Goal: Find specific page/section: Find specific page/section

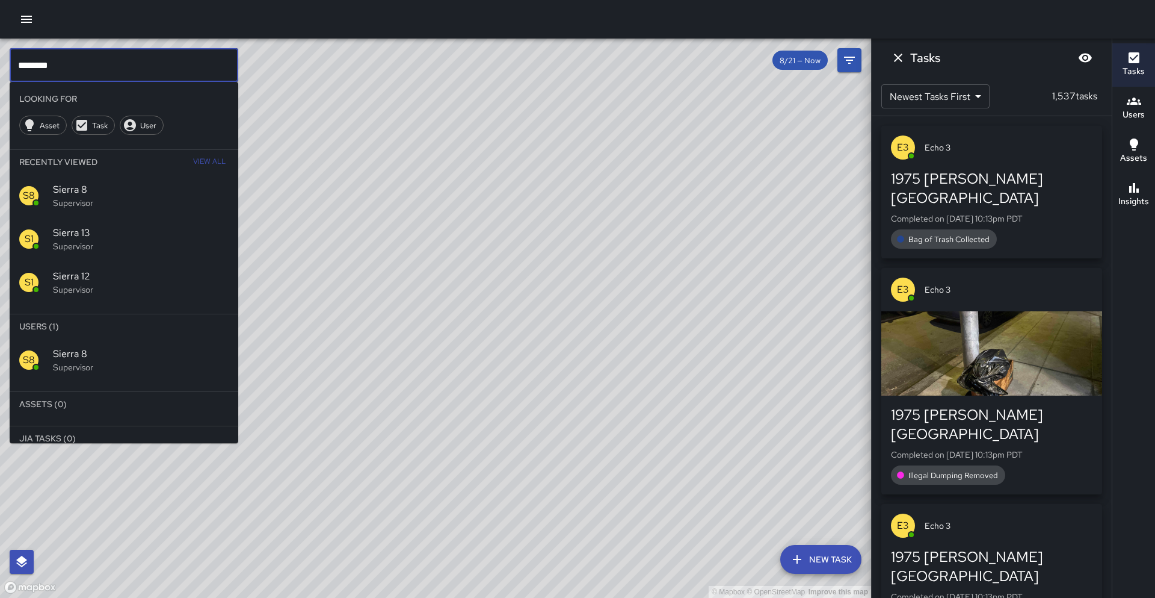
click at [156, 68] on input "********" at bounding box center [124, 65] width 229 height 34
type input "*"
click at [140, 211] on div "S8 Sierra 8 Supervisor" at bounding box center [124, 195] width 229 height 43
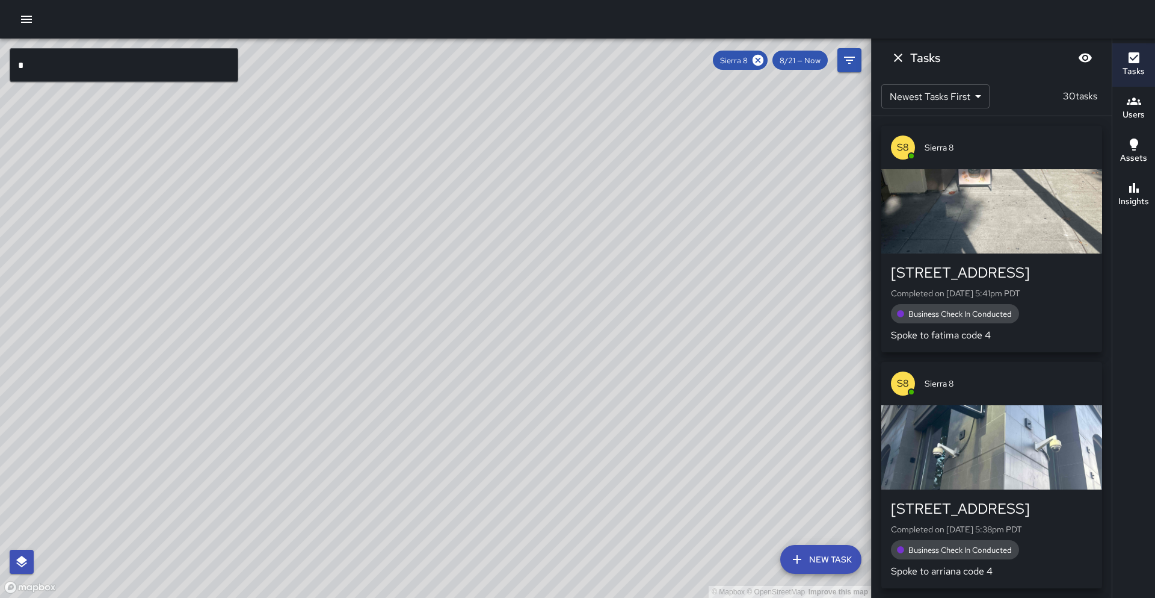
click at [392, 311] on div "© Mapbox © OpenStreetMap Improve this map" at bounding box center [435, 318] width 871 height 559
drag, startPoint x: 449, startPoint y: 250, endPoint x: 371, endPoint y: 305, distance: 95.5
click at [360, 345] on div "© Mapbox © OpenStreetMap Improve this map" at bounding box center [435, 318] width 871 height 559
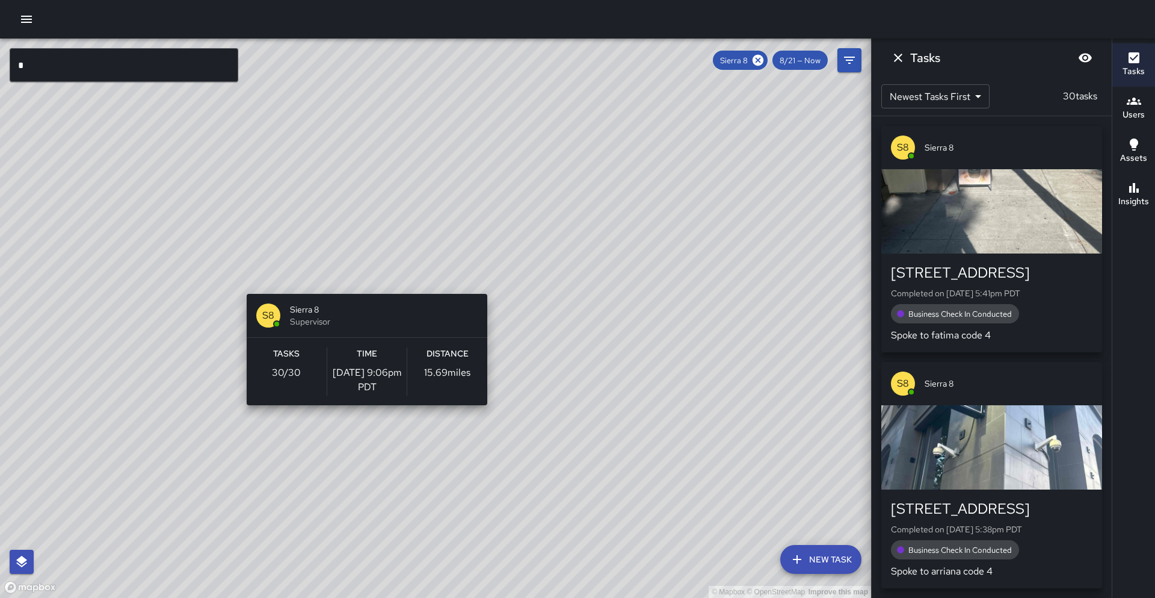
click at [362, 287] on div "© Mapbox © OpenStreetMap Improve this map S8 Sierra 8 Supervisor Tasks 30 / 30 …" at bounding box center [435, 318] width 871 height 559
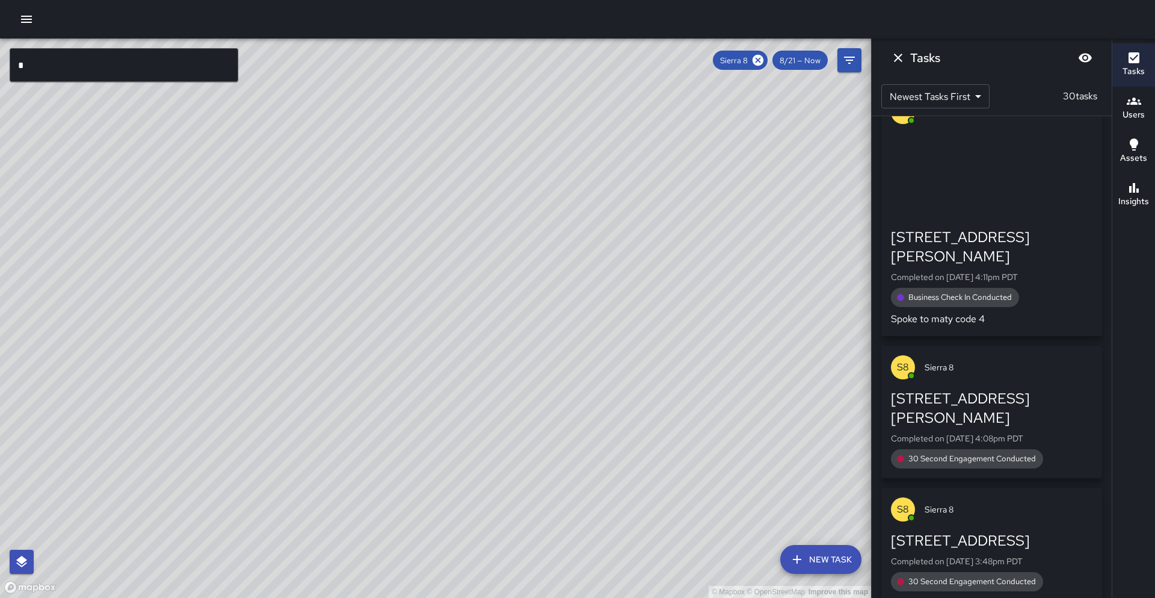
scroll to position [3443, 0]
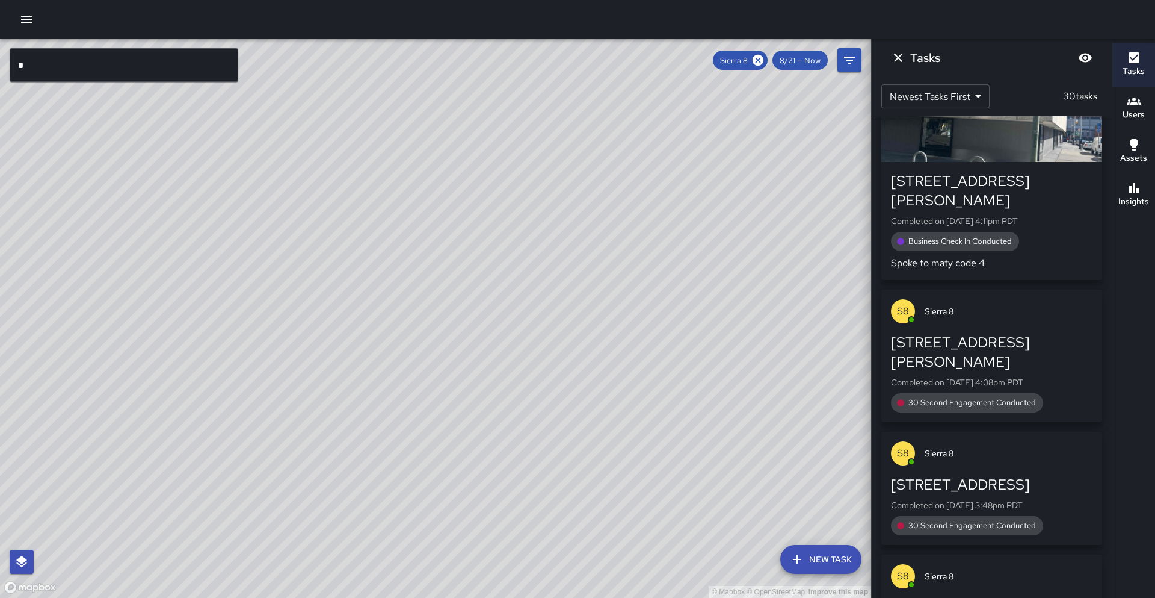
drag, startPoint x: 758, startPoint y: 60, endPoint x: 547, endPoint y: 58, distance: 211.2
click at [758, 60] on icon at bounding box center [758, 60] width 13 height 13
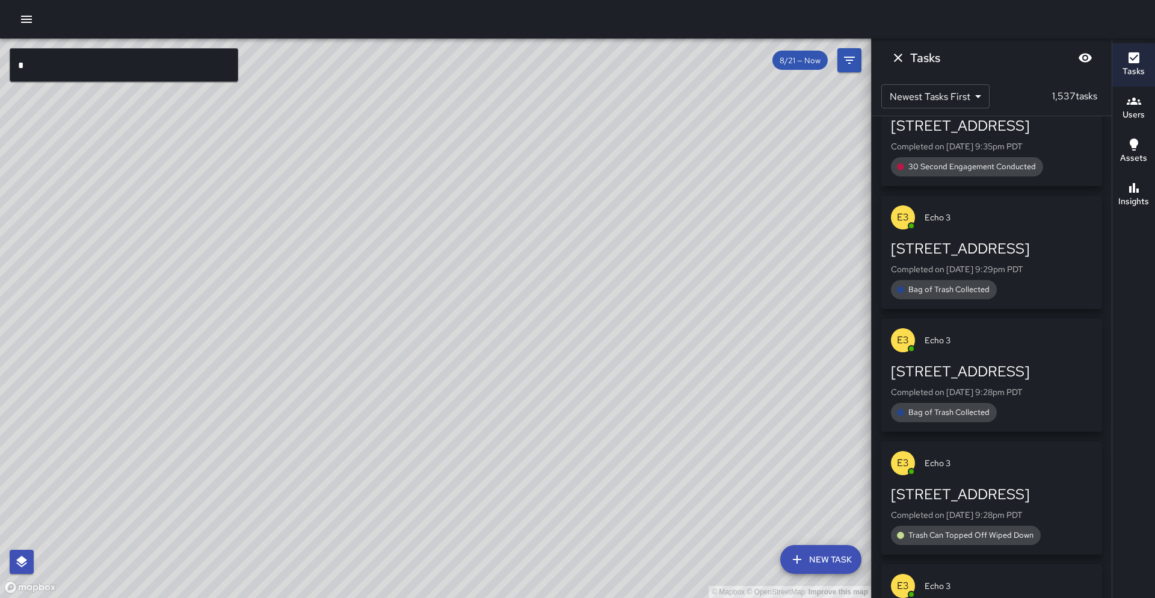
click at [177, 61] on input "*" at bounding box center [124, 65] width 229 height 34
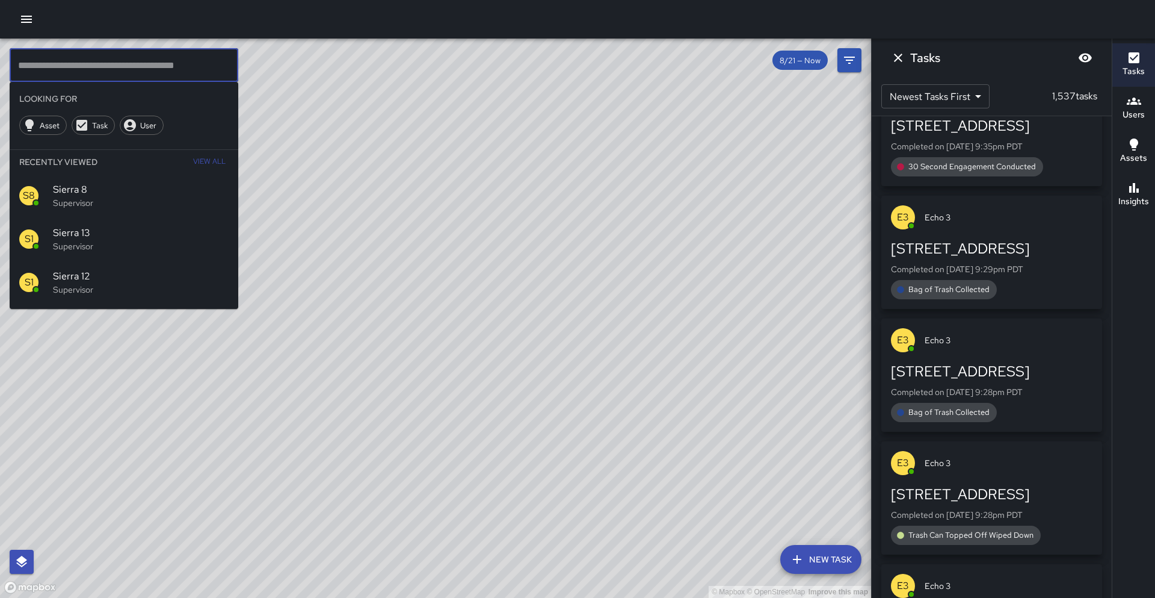
type input "*"
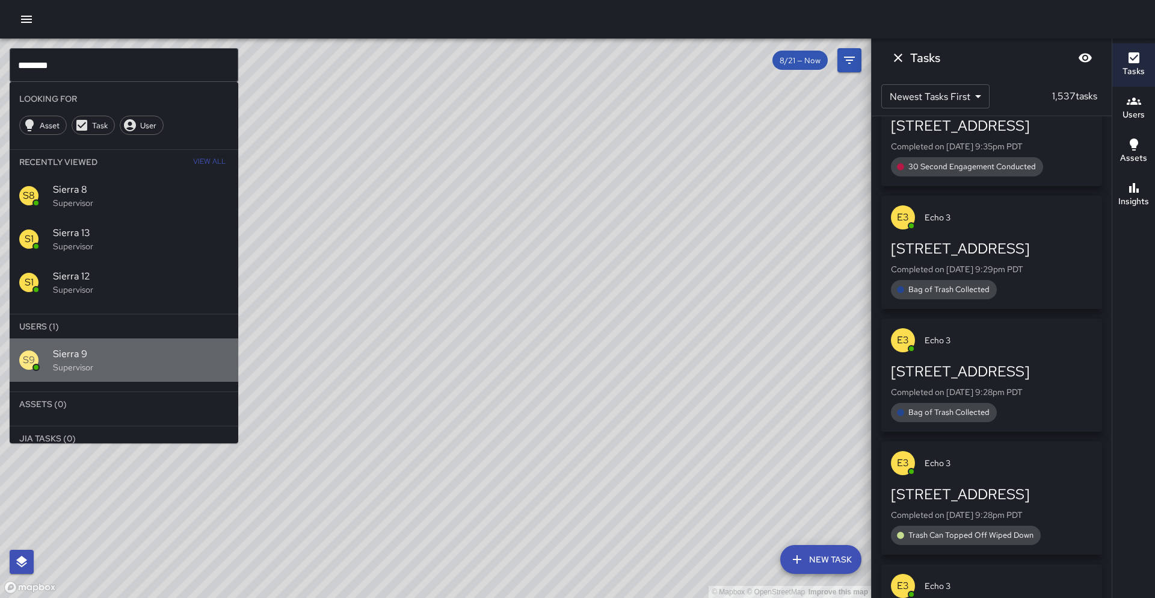
click at [218, 359] on span "Sierra 9" at bounding box center [141, 354] width 176 height 14
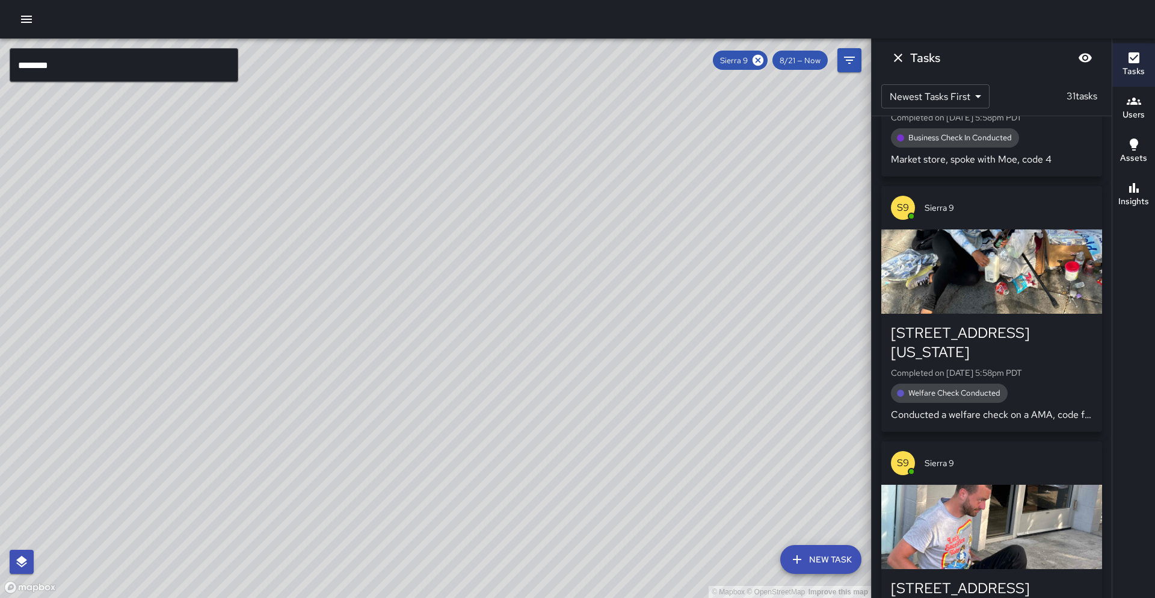
drag, startPoint x: 412, startPoint y: 276, endPoint x: 442, endPoint y: 224, distance: 60.2
click at [442, 224] on div "© Mapbox © OpenStreetMap Improve this map" at bounding box center [435, 318] width 871 height 559
drag, startPoint x: 438, startPoint y: 289, endPoint x: 507, endPoint y: 218, distance: 99.6
click at [530, 157] on div "© Mapbox © OpenStreetMap Improve this map" at bounding box center [435, 318] width 871 height 559
drag, startPoint x: 475, startPoint y: 299, endPoint x: 580, endPoint y: 160, distance: 174.0
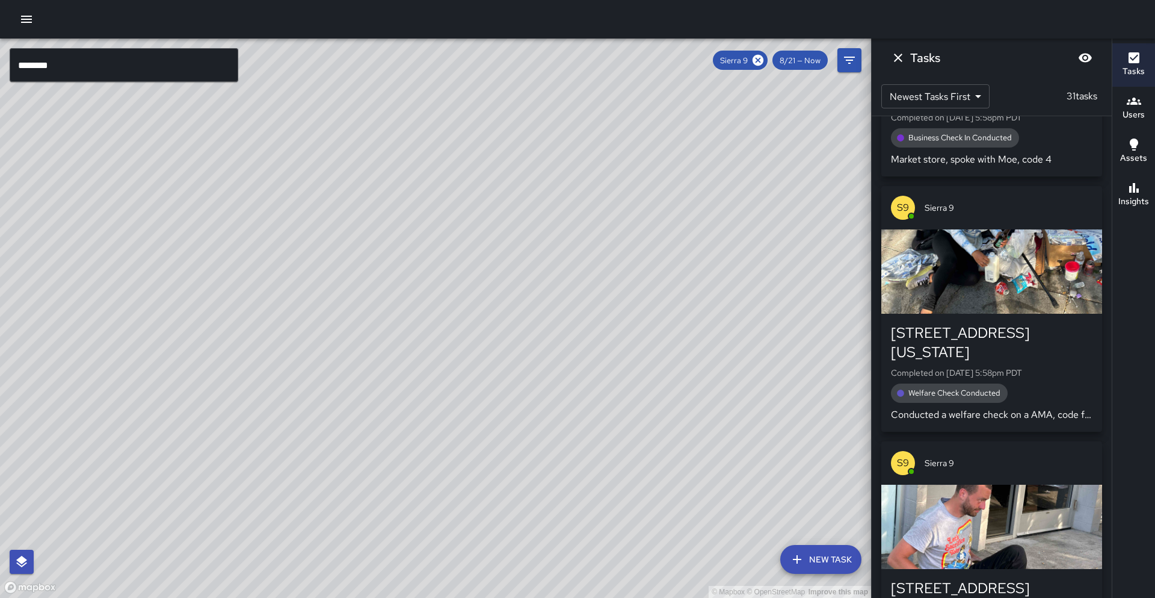
click at [580, 160] on div "© Mapbox © OpenStreetMap Improve this map" at bounding box center [435, 318] width 871 height 559
drag, startPoint x: 534, startPoint y: 236, endPoint x: 540, endPoint y: 223, distance: 14.0
click at [540, 223] on div "© Mapbox © OpenStreetMap Improve this map" at bounding box center [435, 318] width 871 height 559
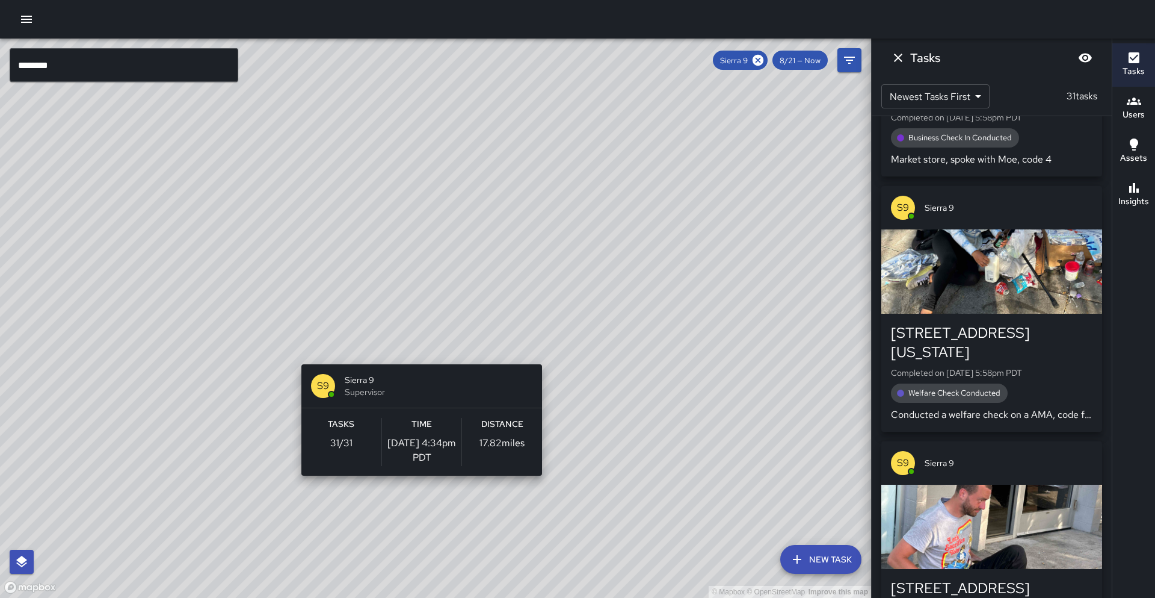
click at [416, 357] on div "© Mapbox © OpenStreetMap Improve this map S9 Sierra 9 Supervisor Tasks 31 / 31 …" at bounding box center [435, 318] width 871 height 559
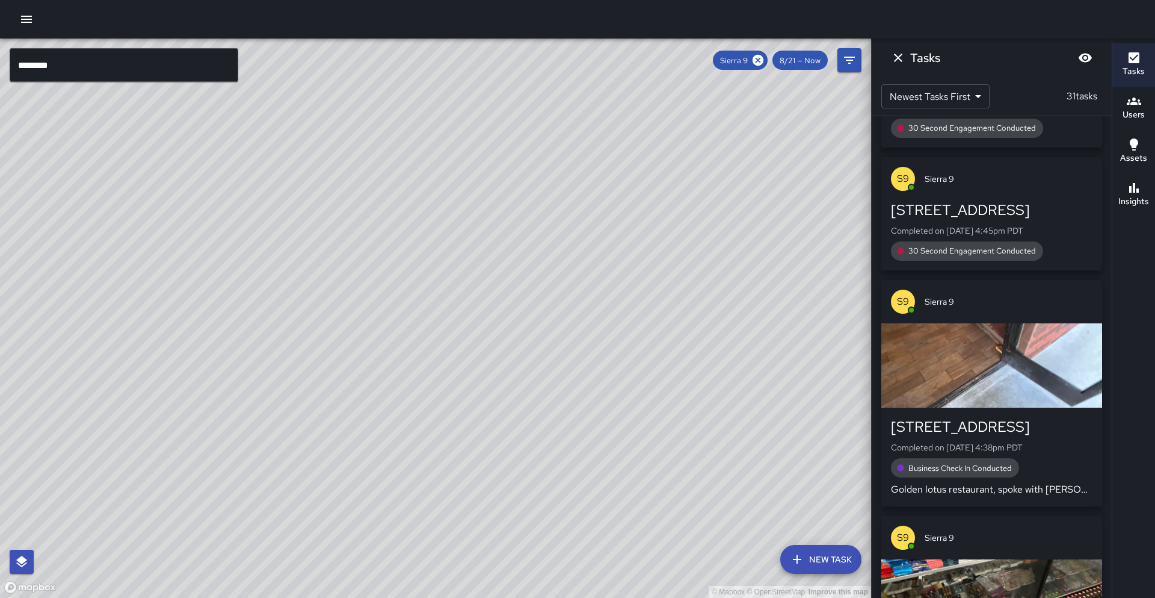
scroll to position [6011, 0]
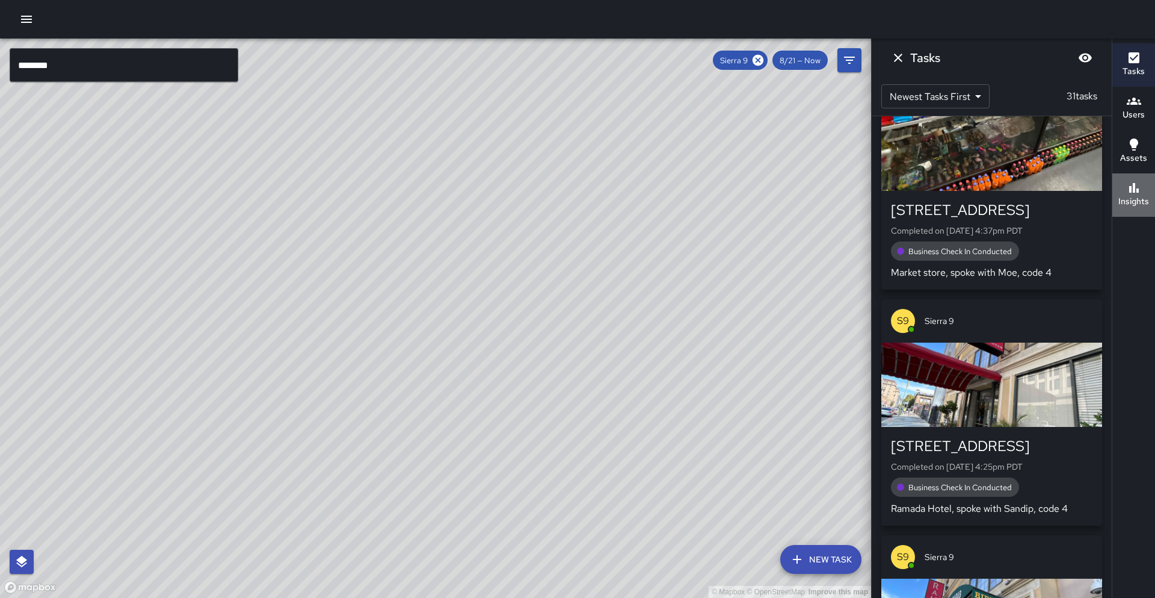
click at [1116, 190] on button "Insights" at bounding box center [1134, 194] width 43 height 43
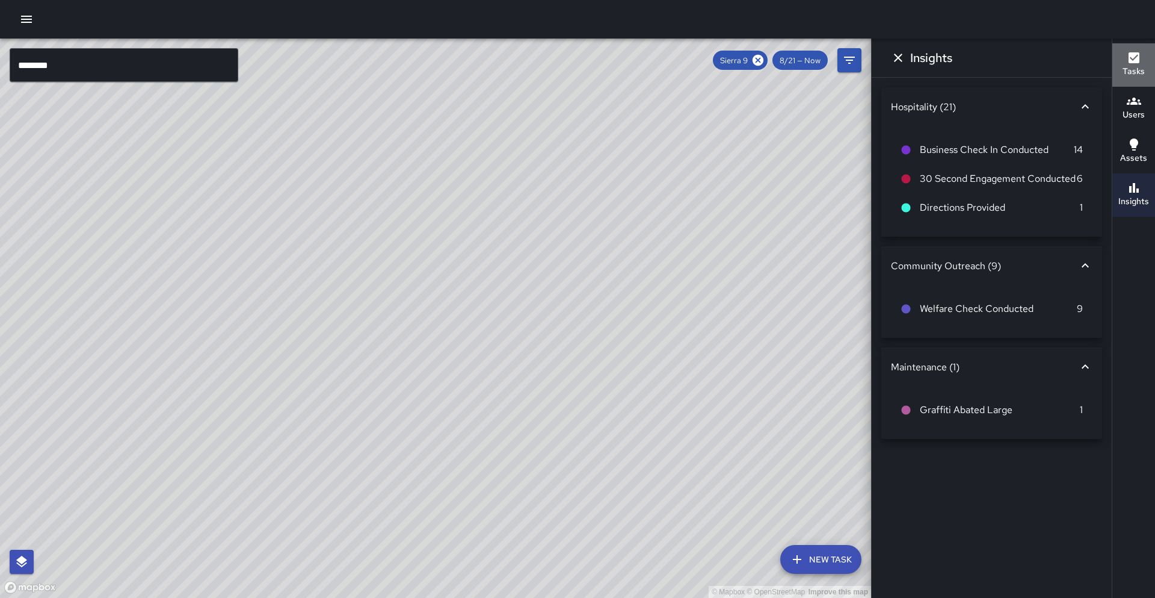
drag, startPoint x: 1118, startPoint y: 69, endPoint x: 967, endPoint y: 70, distance: 150.5
click at [1118, 69] on button "Tasks" at bounding box center [1134, 64] width 43 height 43
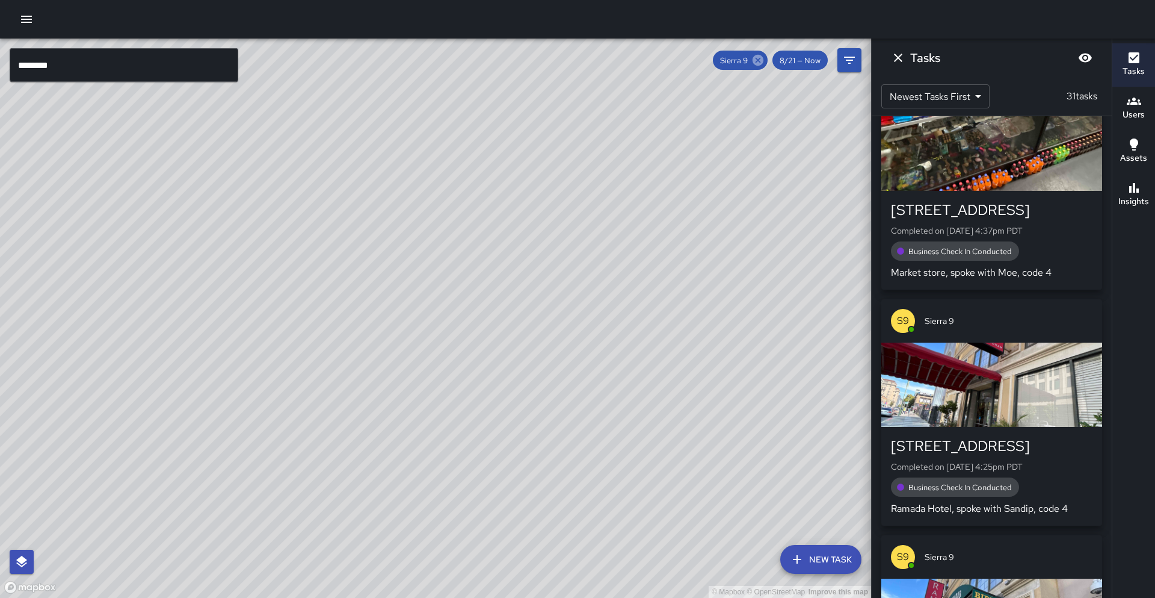
click at [755, 59] on icon at bounding box center [758, 60] width 11 height 11
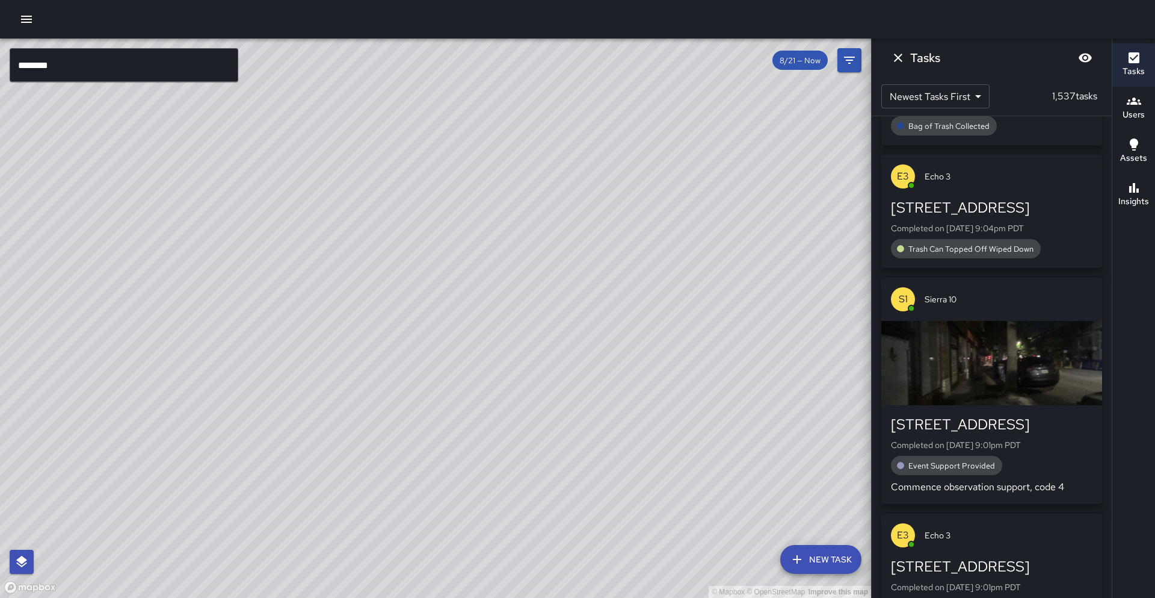
click at [56, 63] on input "********" at bounding box center [124, 65] width 229 height 34
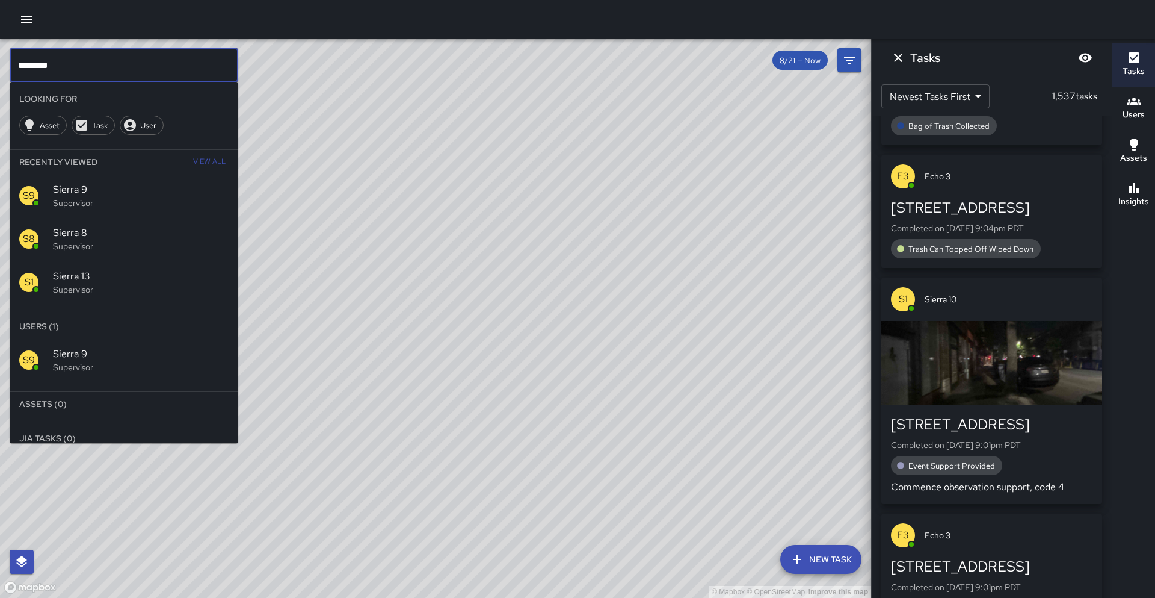
click at [56, 63] on input "********" at bounding box center [124, 65] width 229 height 34
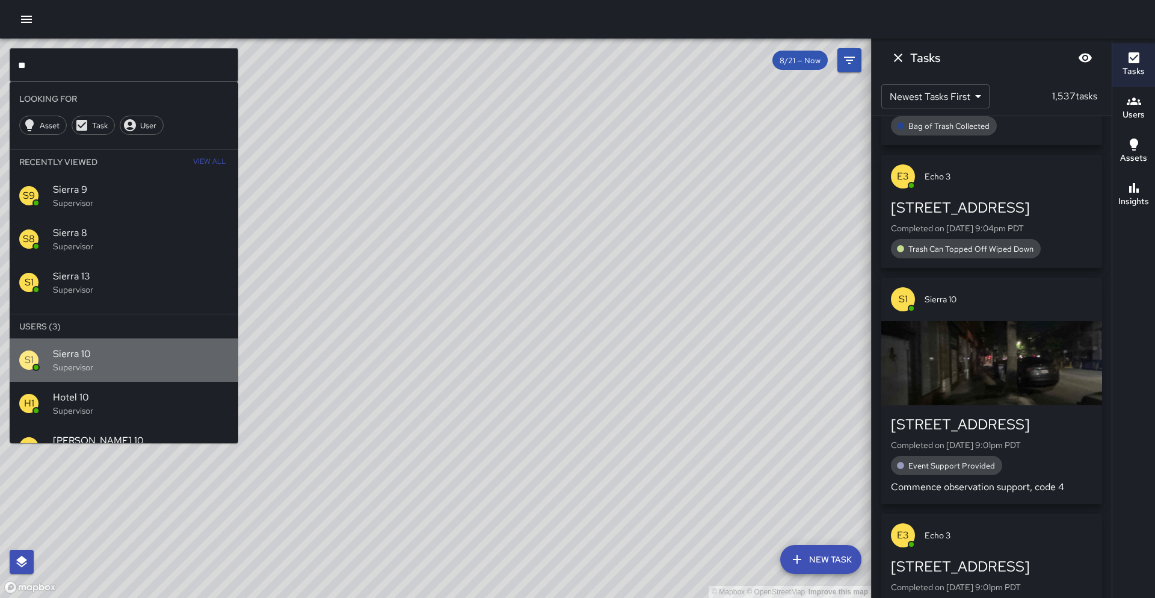
click at [112, 366] on p "Supervisor" at bounding box center [141, 367] width 176 height 12
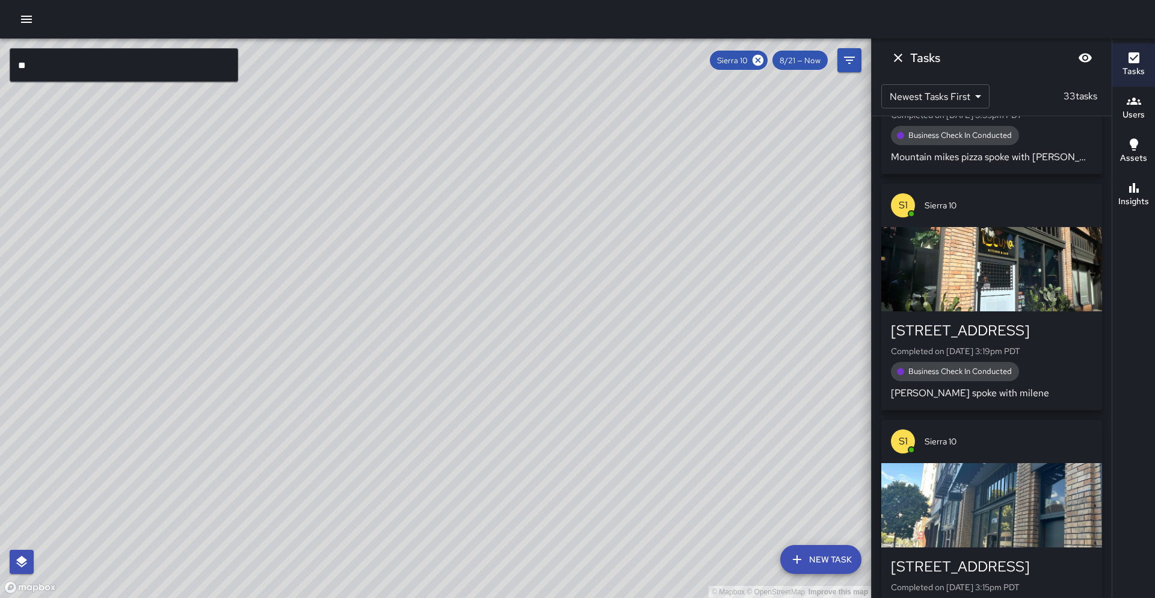
drag, startPoint x: 429, startPoint y: 237, endPoint x: 347, endPoint y: 390, distance: 173.9
click at [347, 391] on div "© Mapbox © OpenStreetMap Improve this map" at bounding box center [435, 318] width 871 height 559
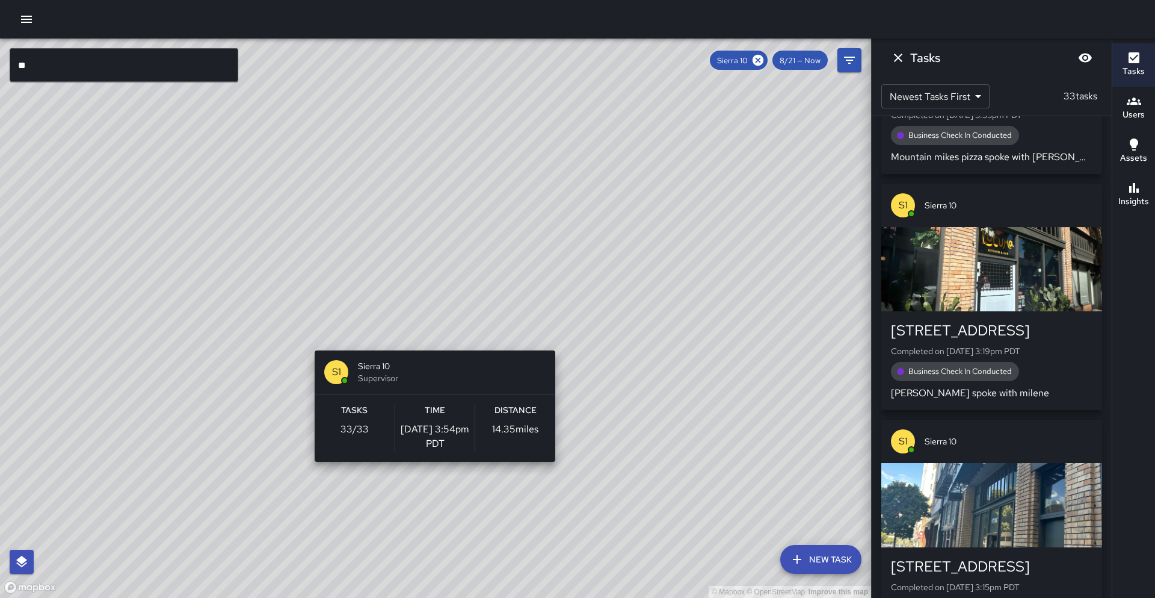
drag, startPoint x: 441, startPoint y: 350, endPoint x: 453, endPoint y: 346, distance: 13.1
click at [441, 350] on div "S1 Sierra 10 Supervisor Tasks 33 / 33 Time [DATE] 3:54pm PDT Distance 14.35 mil…" at bounding box center [435, 405] width 250 height 121
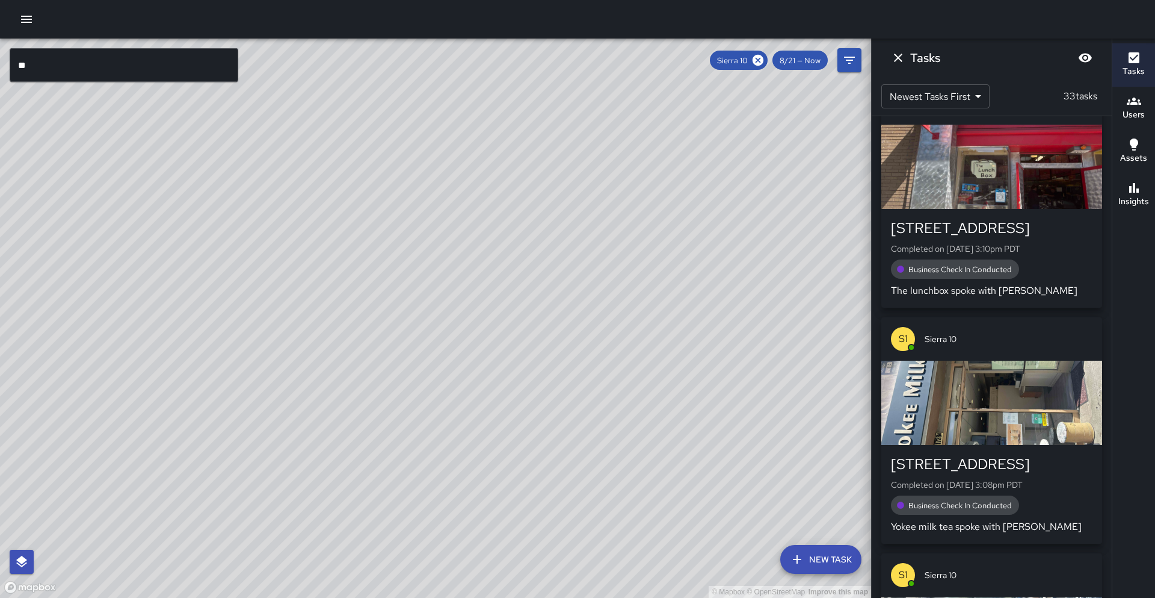
scroll to position [6842, 0]
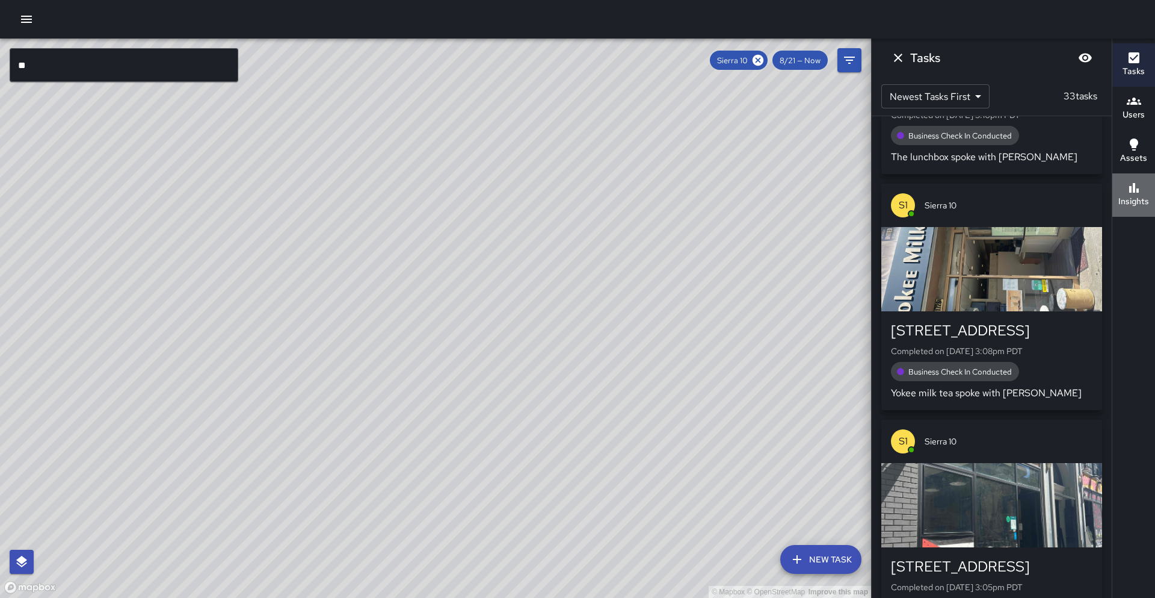
click at [1134, 212] on button "Insights" at bounding box center [1134, 194] width 43 height 43
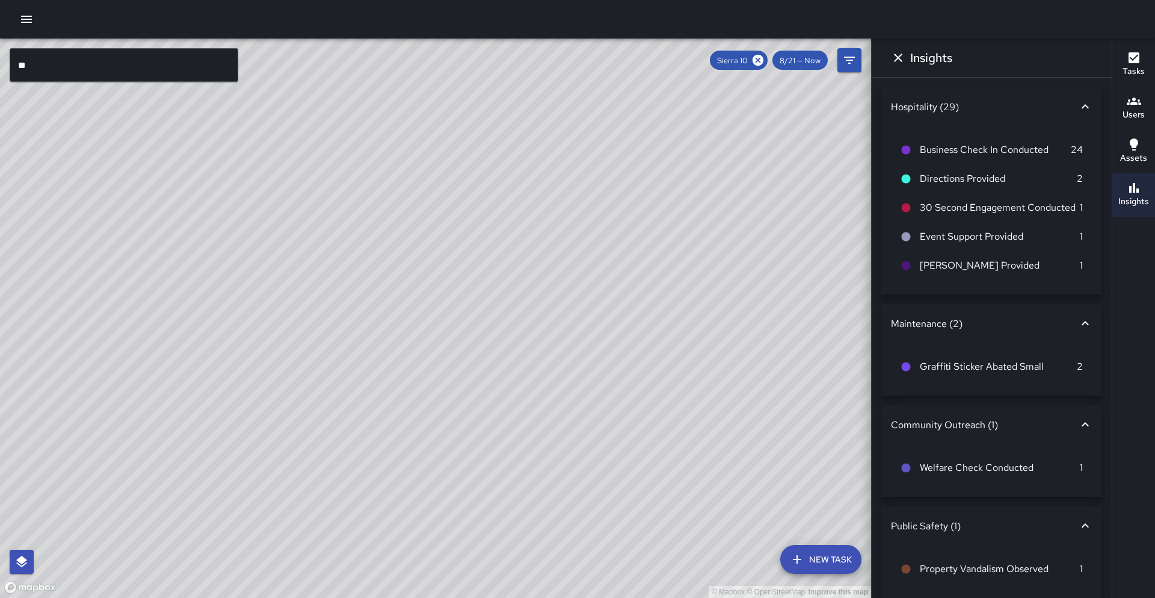
click at [1149, 62] on button "Tasks" at bounding box center [1134, 64] width 43 height 43
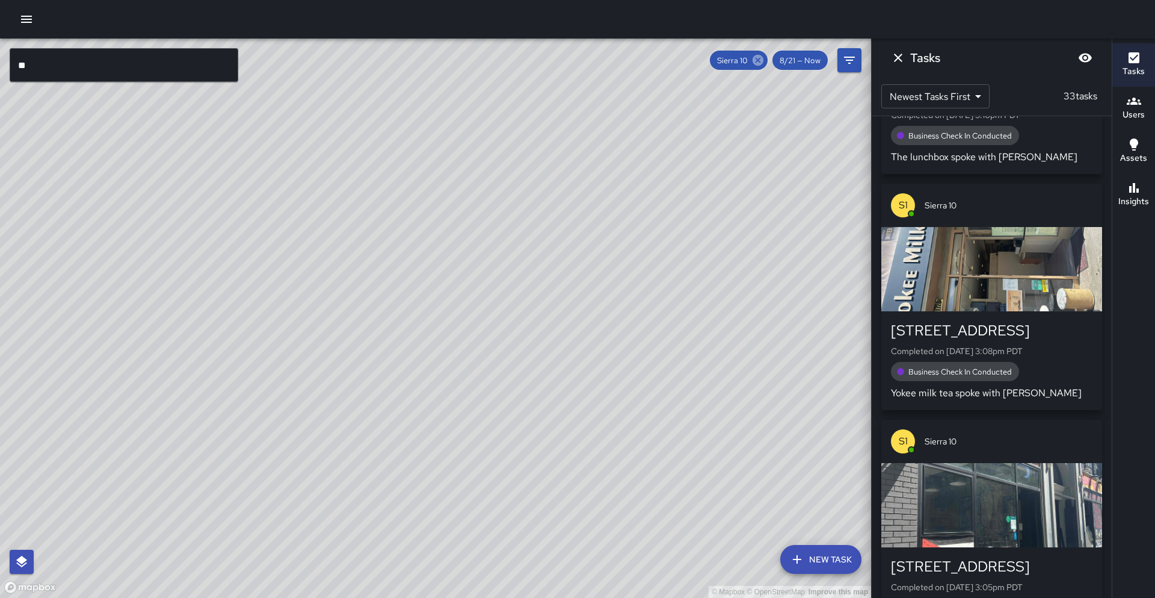
click at [762, 63] on icon at bounding box center [758, 60] width 11 height 11
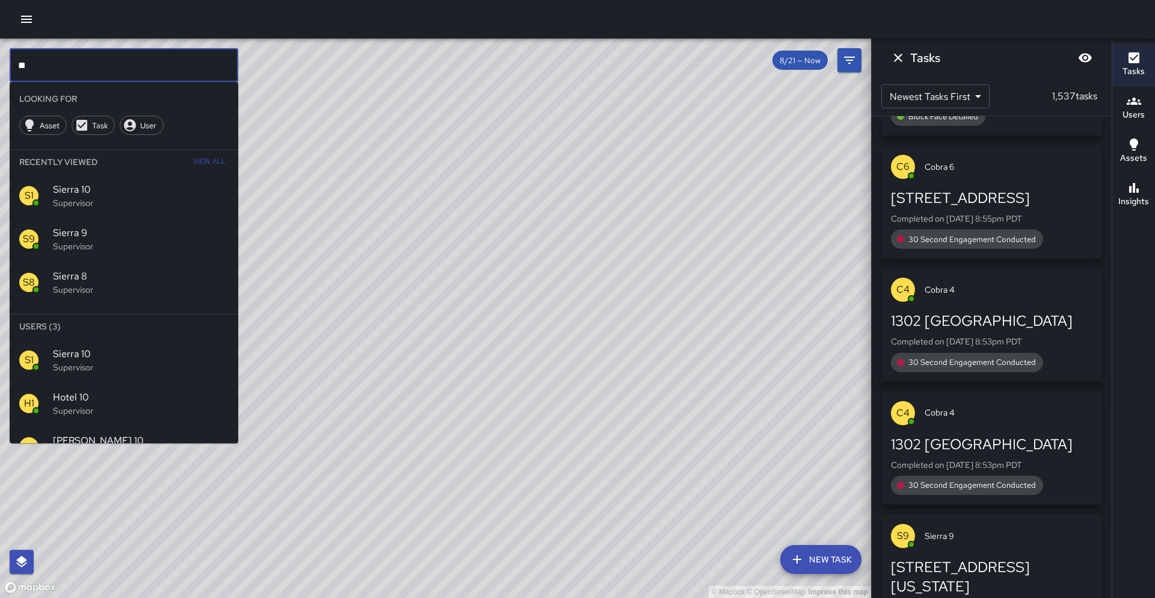
click at [87, 65] on input "**" at bounding box center [124, 65] width 229 height 34
click at [70, 435] on span "Sierra 11" at bounding box center [141, 440] width 176 height 14
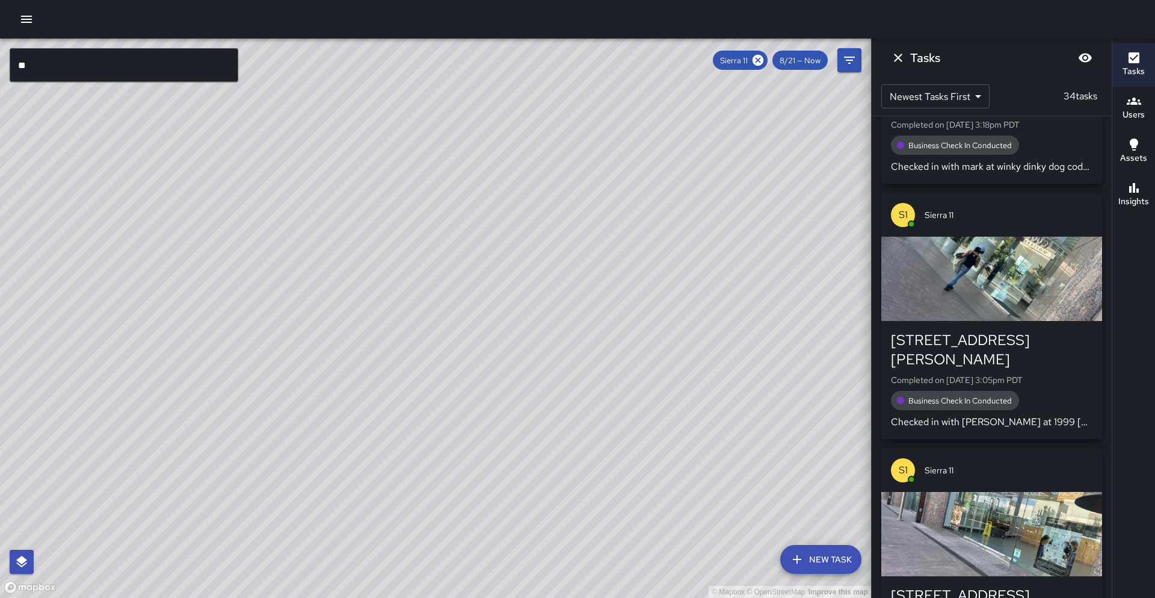
scroll to position [6794, 0]
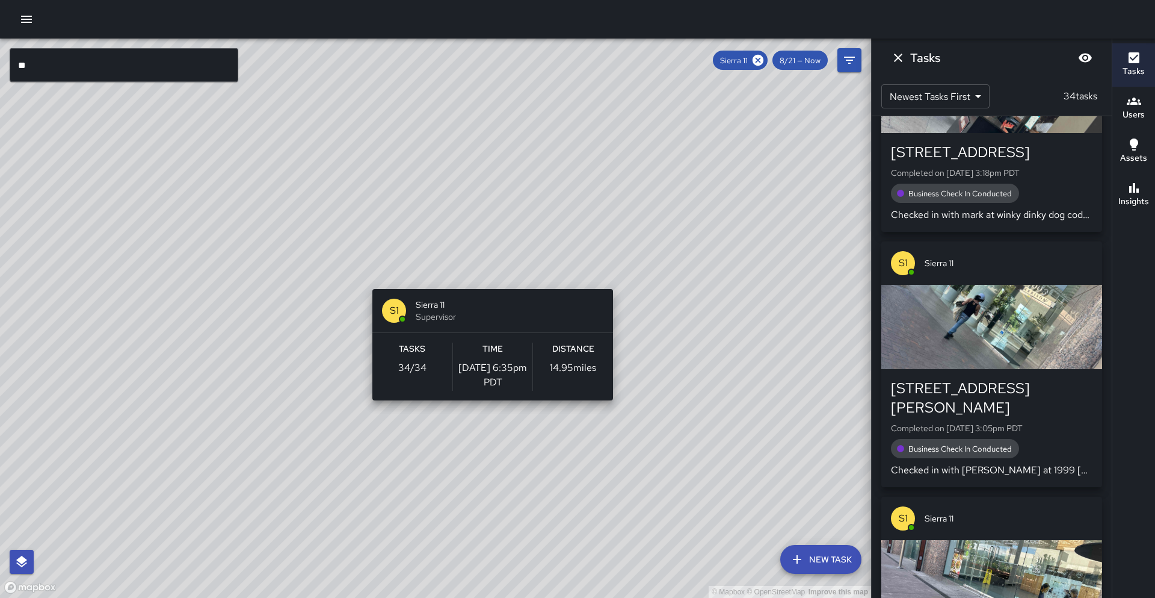
click at [488, 282] on div "© Mapbox © OpenStreetMap Improve this map S1 Sierra 11 Supervisor Tasks 34 / 34…" at bounding box center [435, 318] width 871 height 559
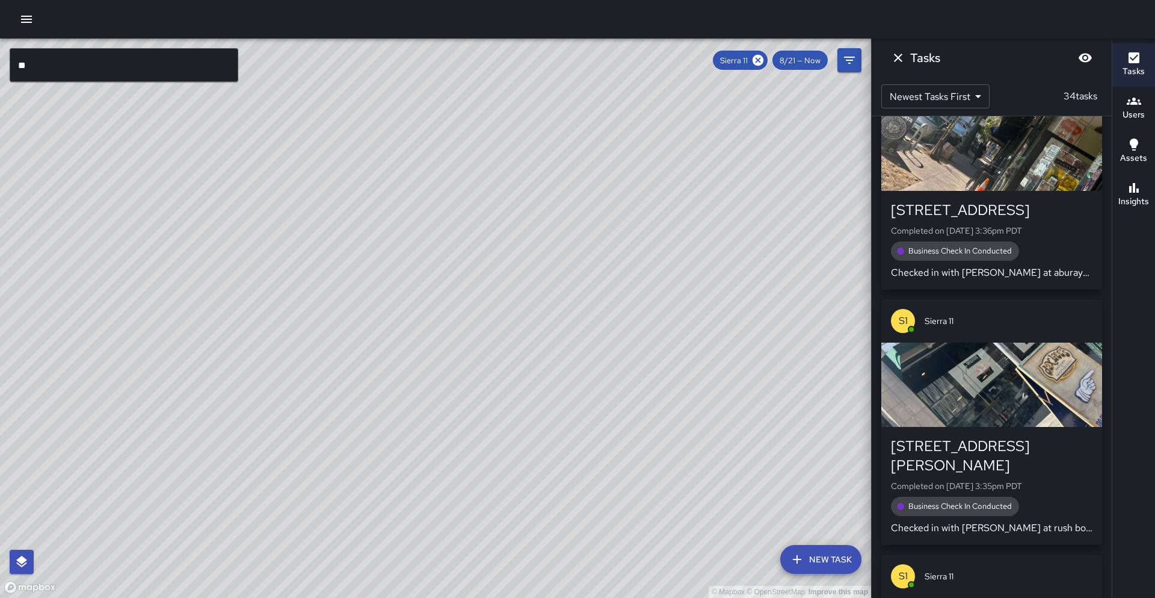
scroll to position [5120, 0]
click at [1124, 198] on h6 "Insights" at bounding box center [1134, 201] width 31 height 13
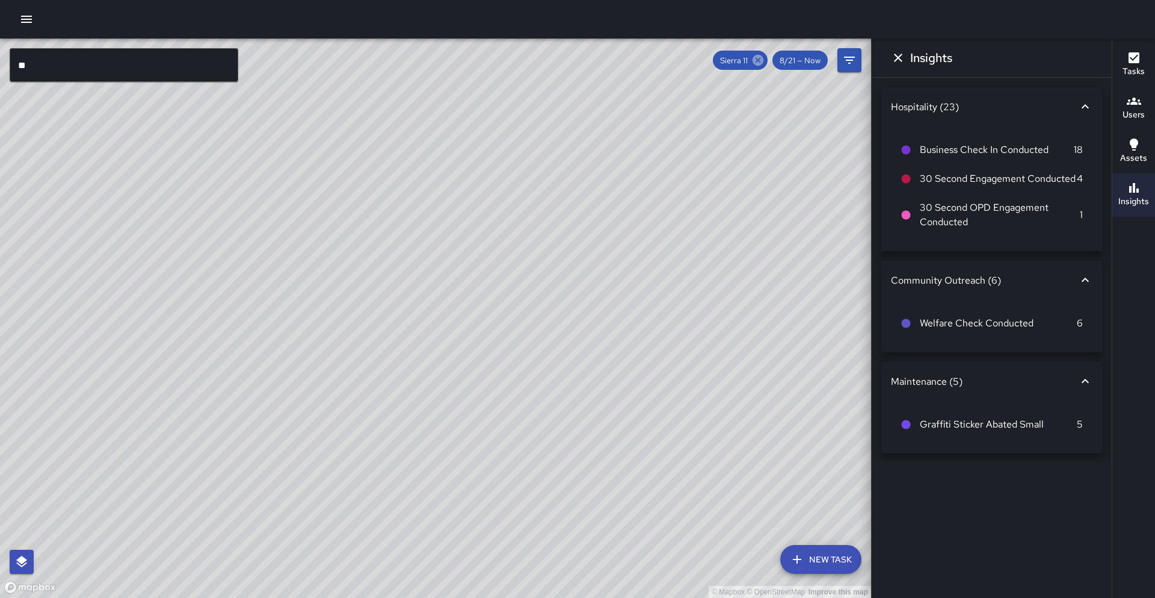
click at [756, 59] on icon at bounding box center [758, 60] width 11 height 11
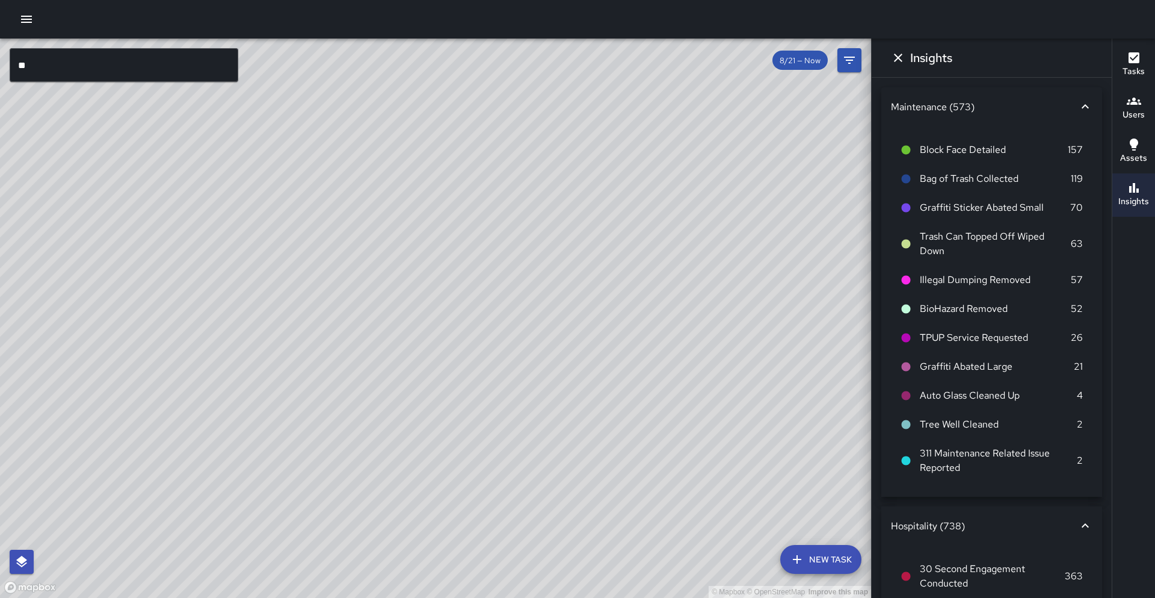
click at [149, 71] on input "**" at bounding box center [124, 65] width 229 height 34
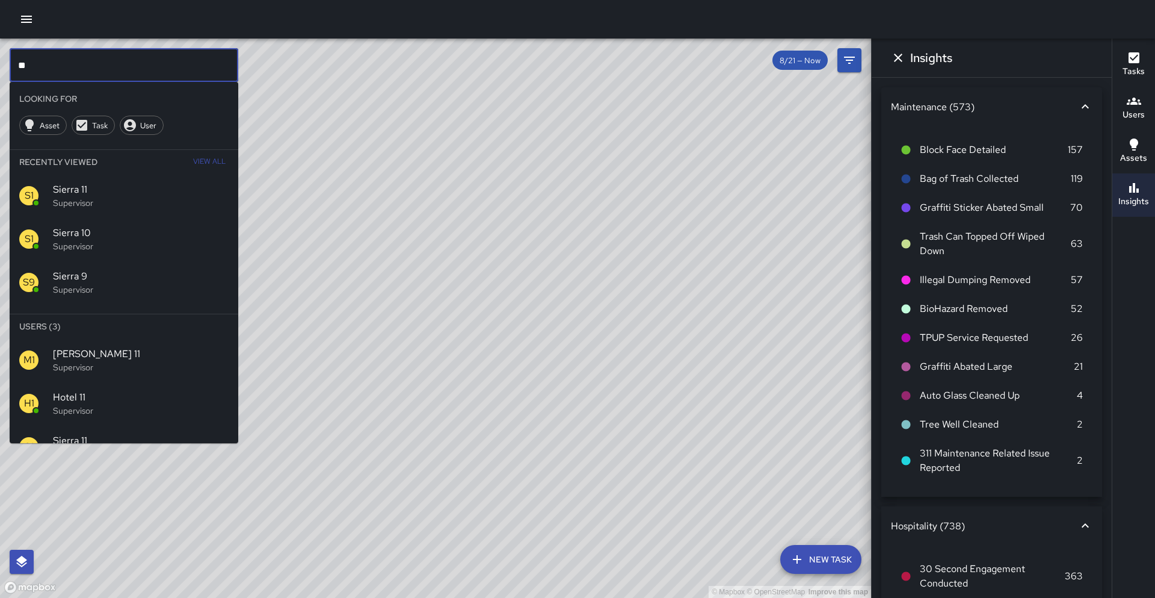
click at [149, 71] on input "**" at bounding box center [124, 65] width 229 height 34
type input "**"
click at [127, 412] on p "Supervisor" at bounding box center [141, 410] width 176 height 12
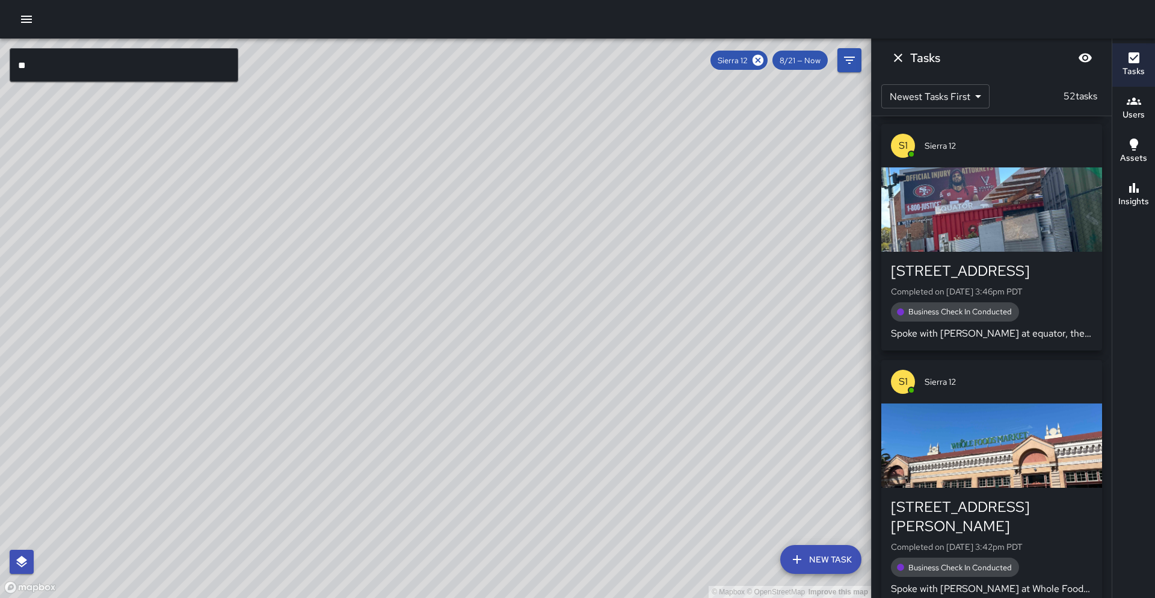
drag, startPoint x: 540, startPoint y: 286, endPoint x: 491, endPoint y: 344, distance: 76.1
click at [490, 345] on div "© Mapbox © OpenStreetMap Improve this map" at bounding box center [435, 318] width 871 height 559
drag, startPoint x: 518, startPoint y: 271, endPoint x: 493, endPoint y: 318, distance: 53.0
click at [493, 318] on div "© Mapbox © OpenStreetMap Improve this map" at bounding box center [435, 318] width 871 height 559
drag, startPoint x: 530, startPoint y: 255, endPoint x: 477, endPoint y: 326, distance: 88.2
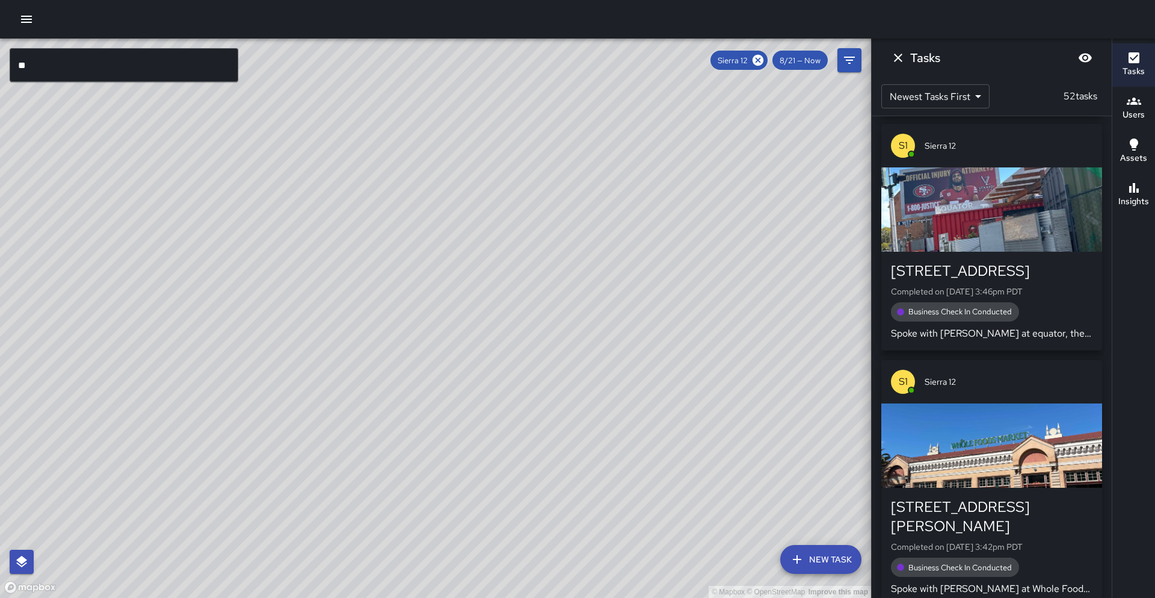
click at [477, 326] on div "© Mapbox © OpenStreetMap Improve this map" at bounding box center [435, 318] width 871 height 559
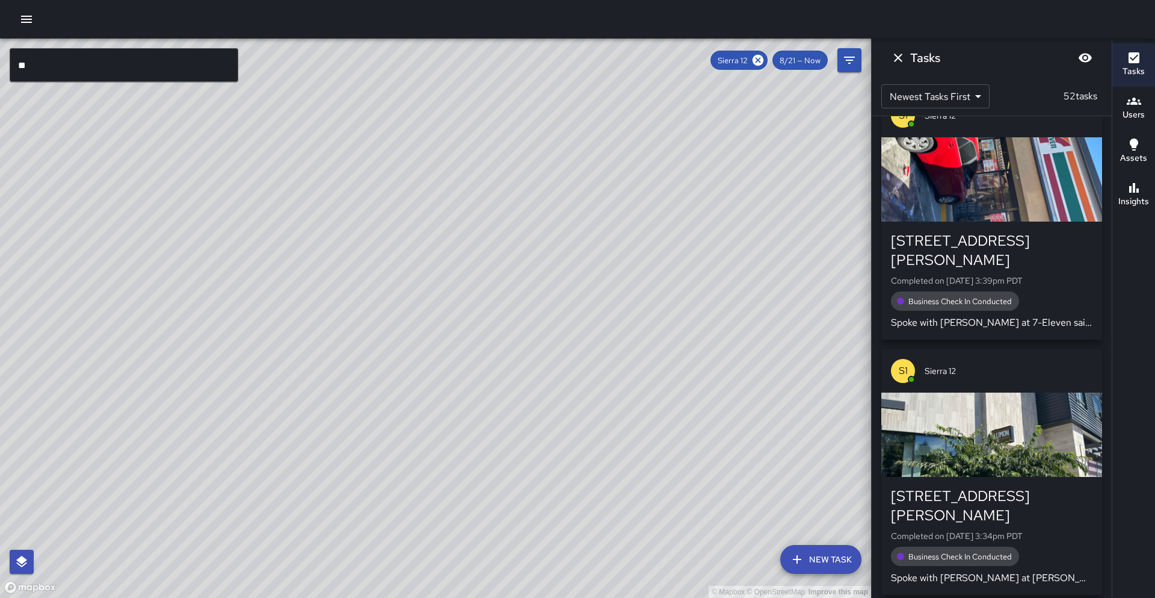
click at [959, 392] on div "button" at bounding box center [992, 434] width 221 height 84
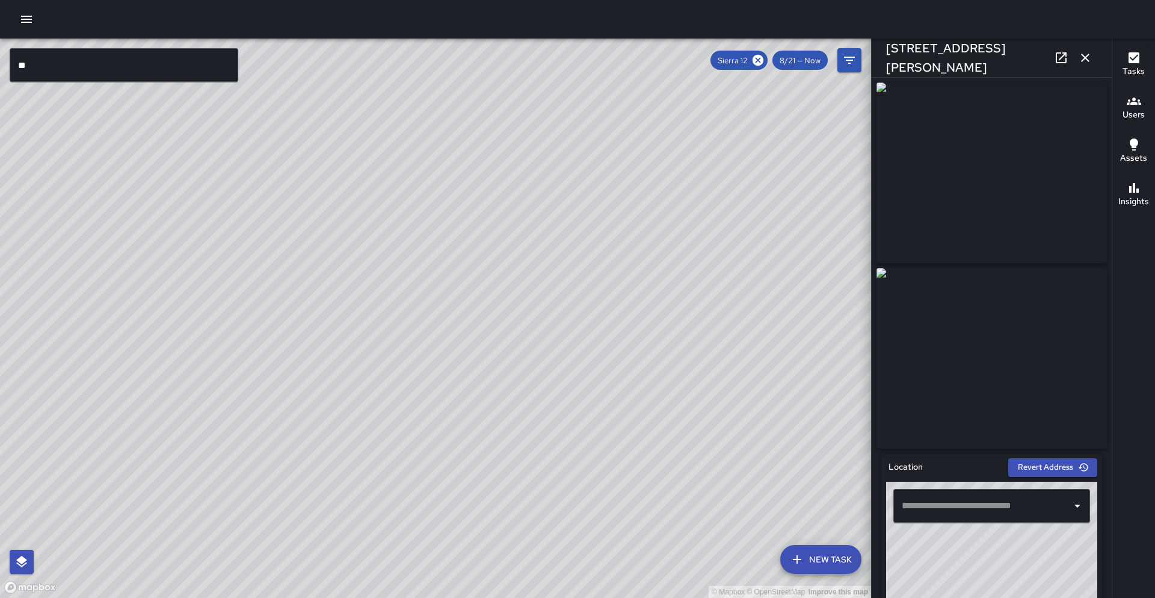
type input "**********"
click at [1086, 58] on icon "button" at bounding box center [1085, 58] width 8 height 8
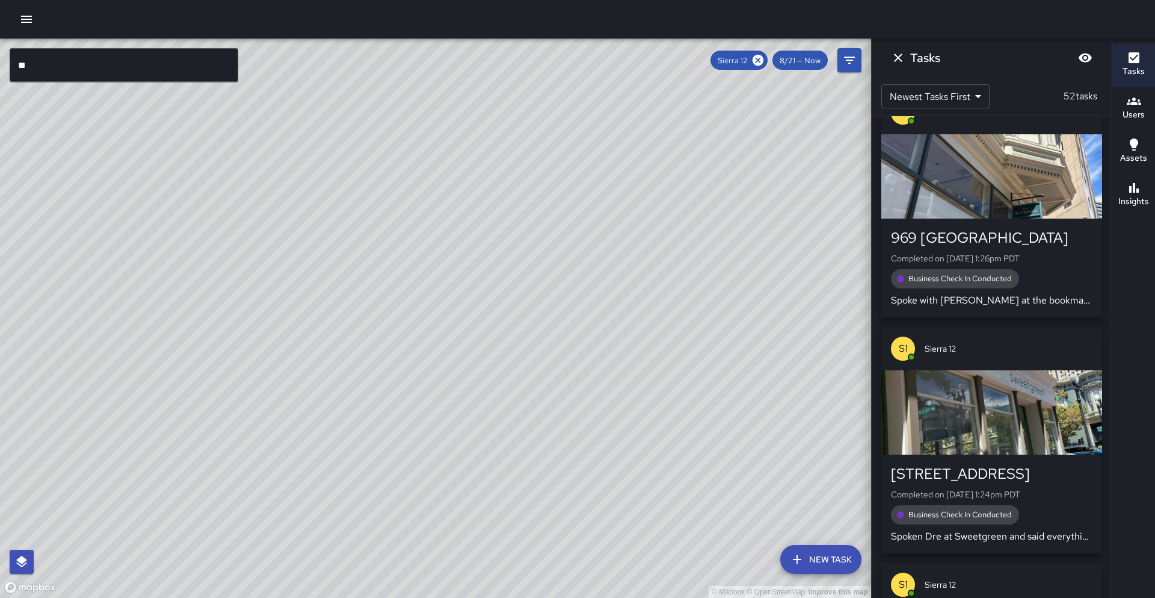
scroll to position [8963, 0]
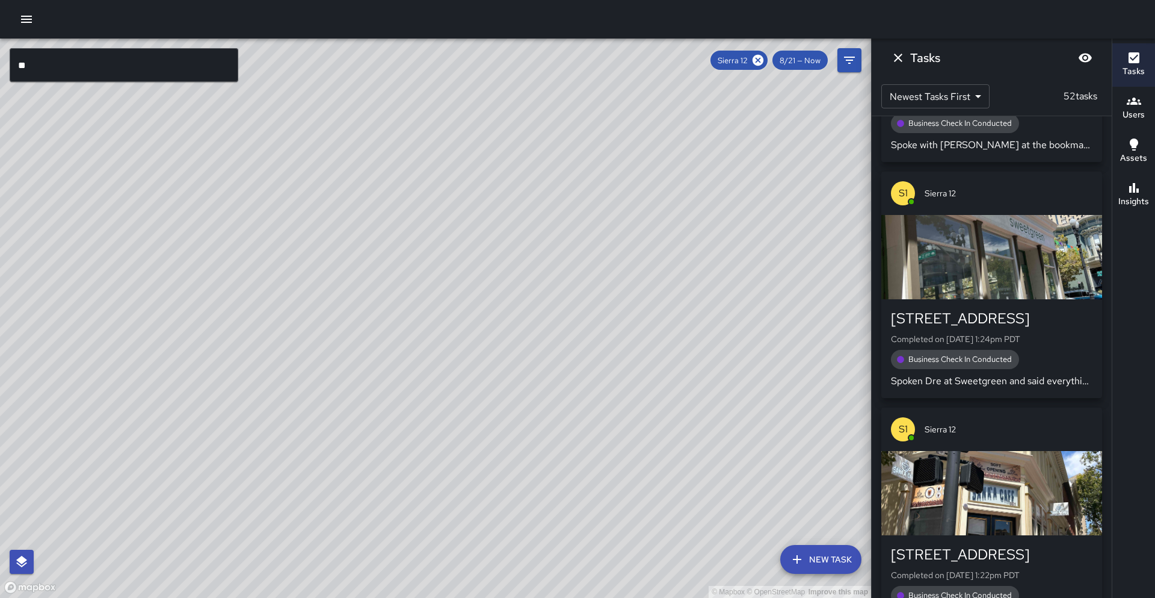
click at [1127, 194] on icon "button" at bounding box center [1134, 188] width 14 height 14
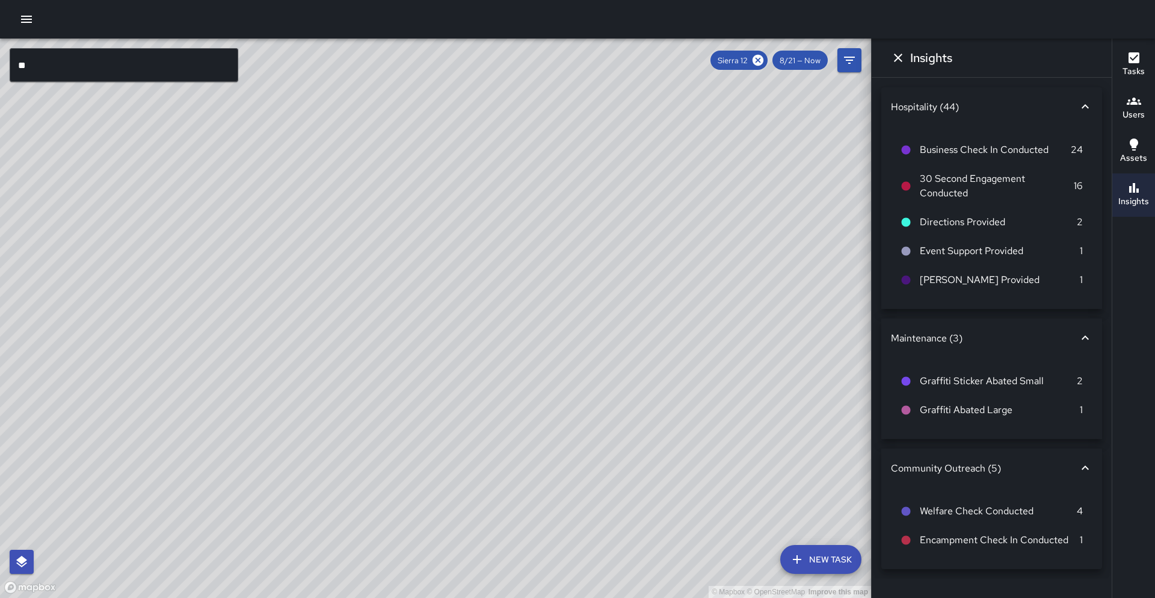
click at [1130, 64] on icon "button" at bounding box center [1134, 58] width 14 height 14
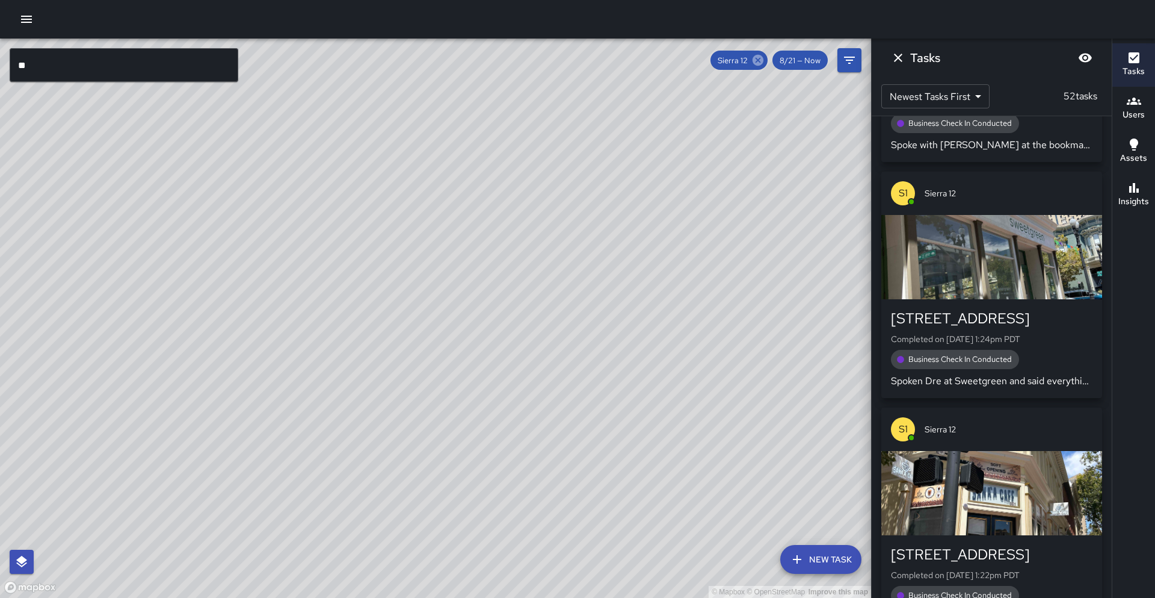
click at [759, 63] on icon at bounding box center [758, 60] width 11 height 11
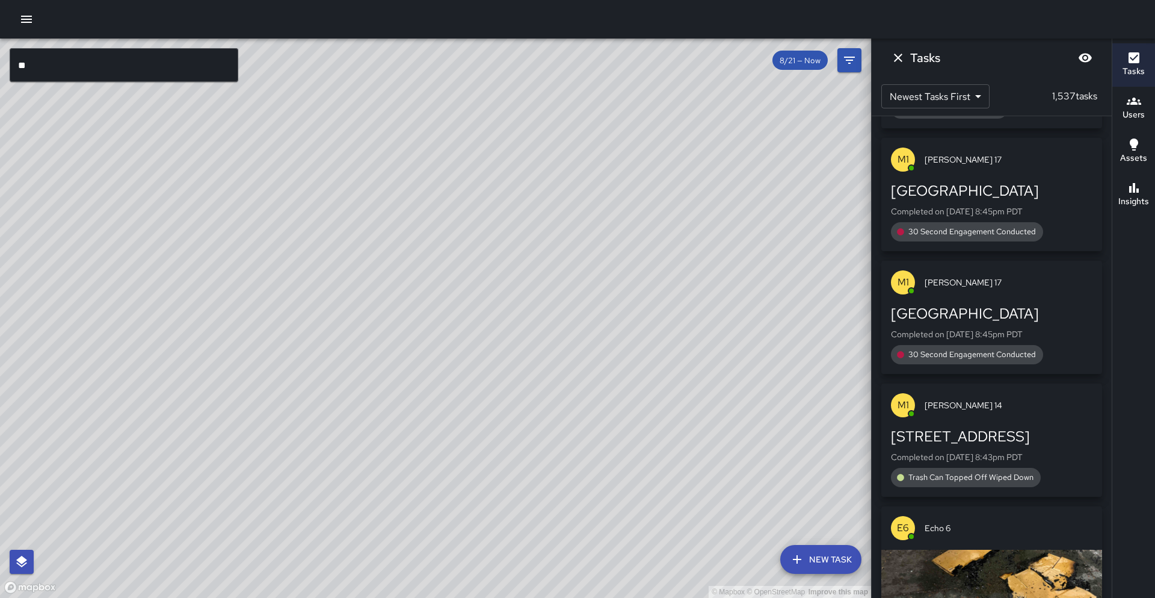
drag, startPoint x: 428, startPoint y: 331, endPoint x: 601, endPoint y: 99, distance: 288.6
click at [601, 99] on div "© Mapbox © OpenStreetMap Improve this map" at bounding box center [435, 318] width 871 height 559
drag, startPoint x: 590, startPoint y: 226, endPoint x: 608, endPoint y: 111, distance: 116.9
click at [610, 107] on div "© Mapbox © OpenStreetMap Improve this map" at bounding box center [435, 318] width 871 height 559
drag, startPoint x: 610, startPoint y: 240, endPoint x: 615, endPoint y: 137, distance: 102.5
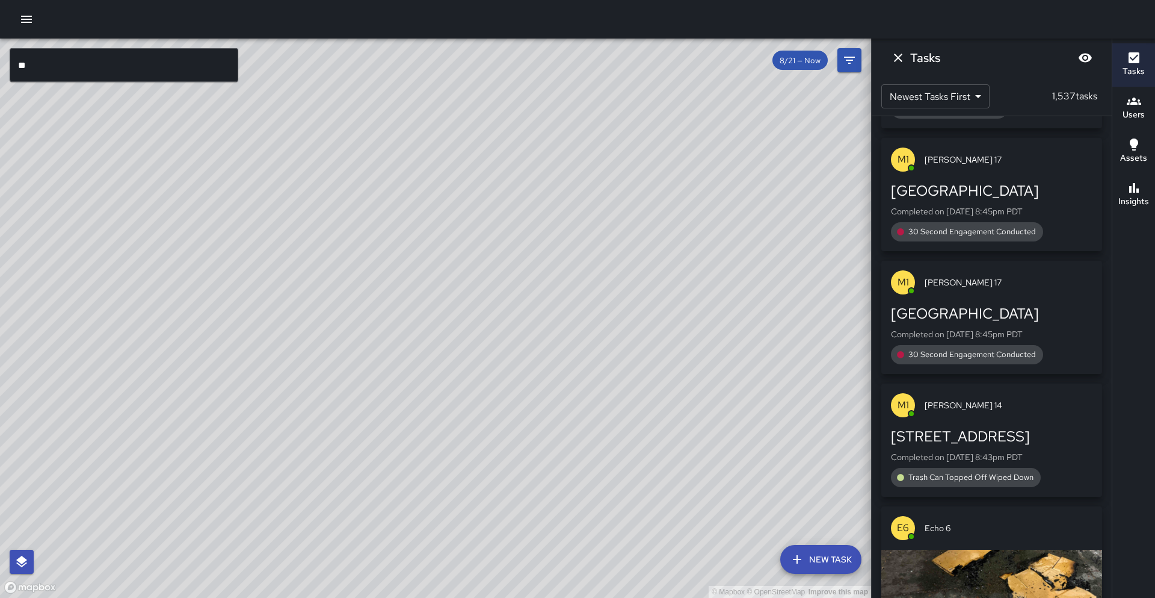
click at [615, 137] on div "© Mapbox © OpenStreetMap Improve this map" at bounding box center [435, 318] width 871 height 559
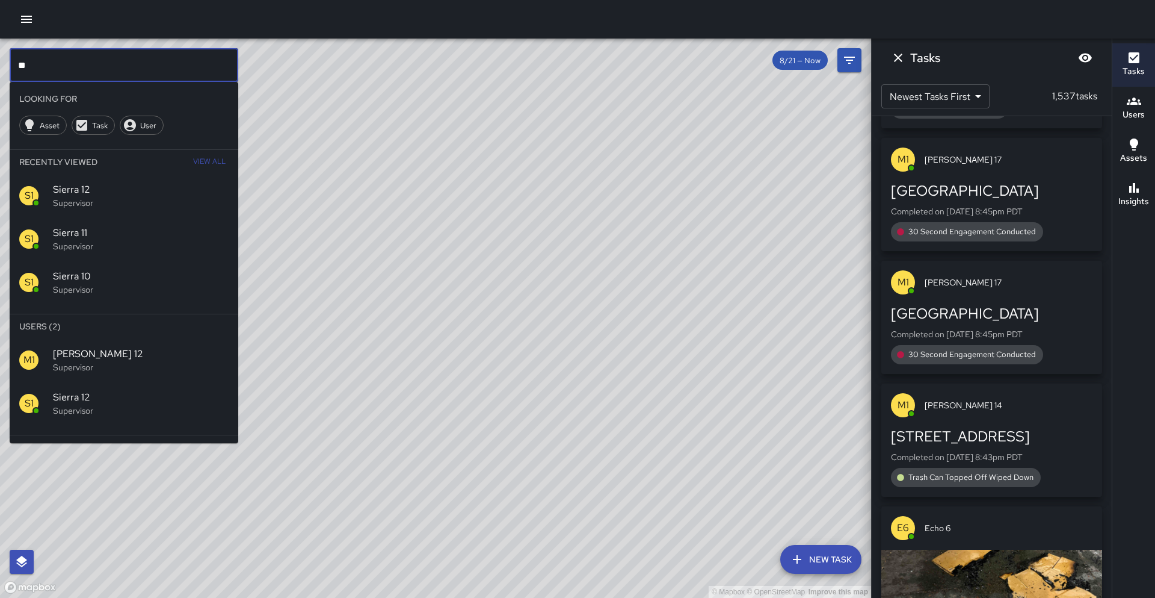
click at [147, 64] on input "**" at bounding box center [124, 65] width 229 height 34
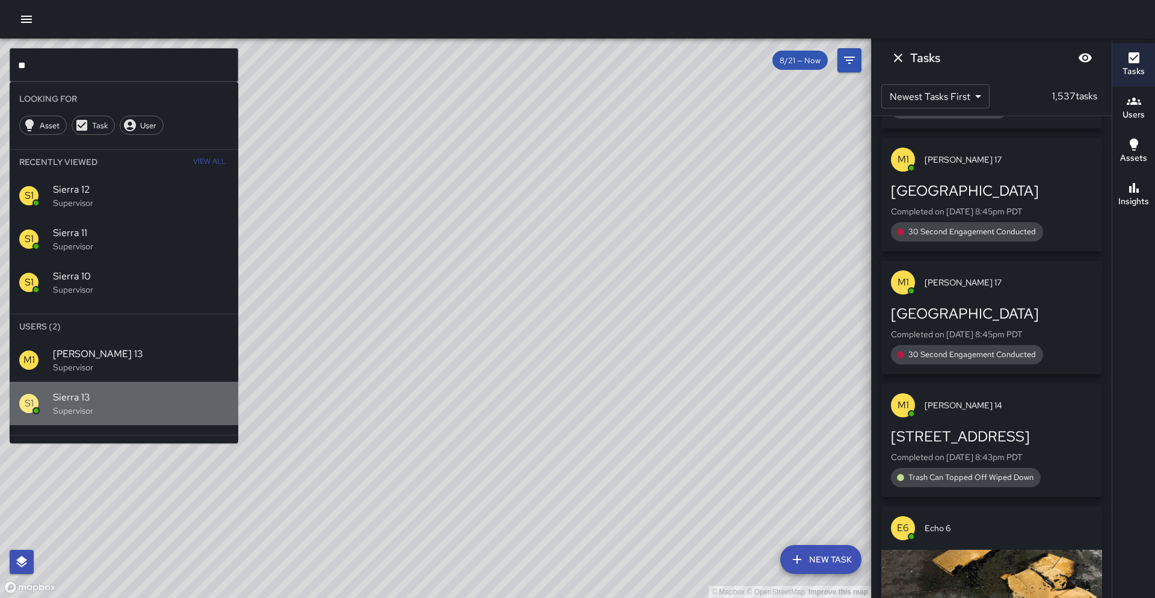
click at [125, 397] on span "Sierra 13" at bounding box center [141, 397] width 176 height 14
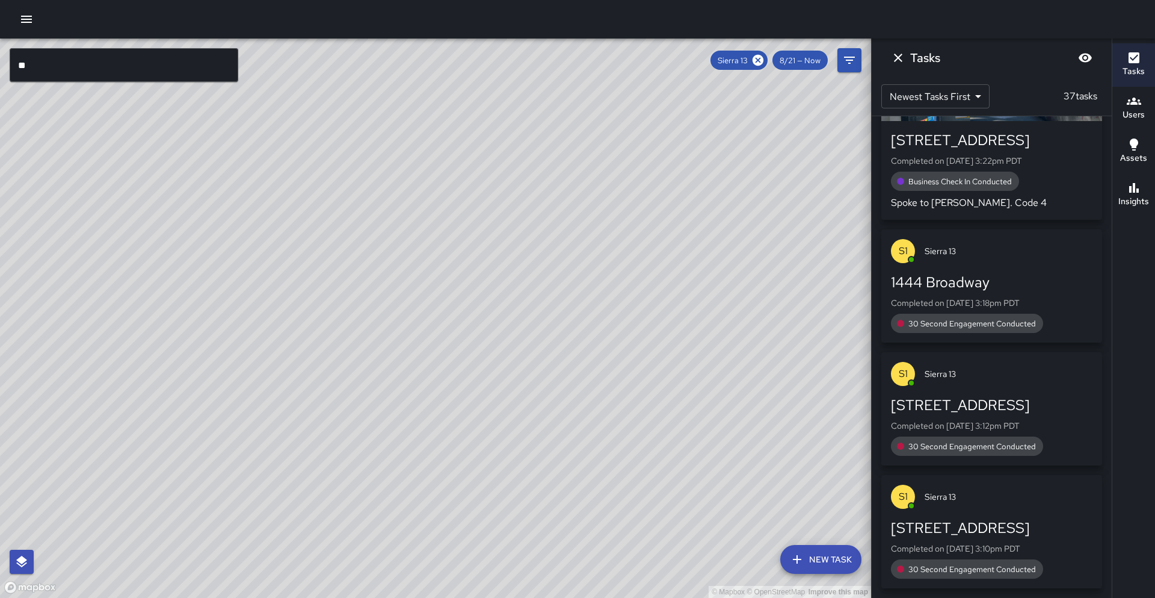
scroll to position [6428, 0]
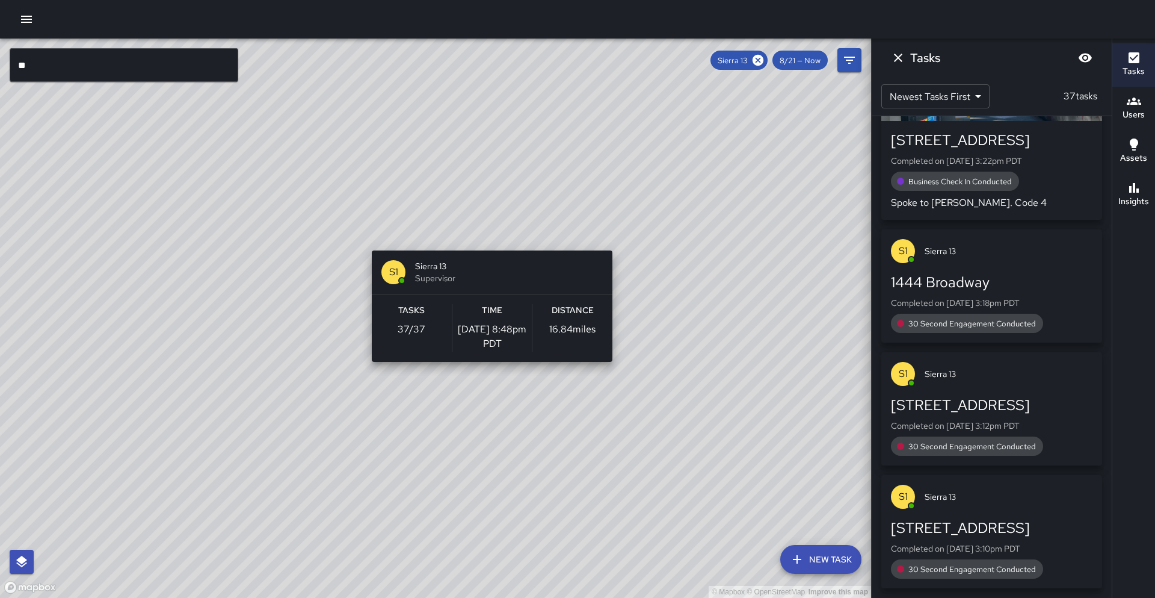
click at [487, 243] on div "© Mapbox © OpenStreetMap Improve this map S1 Sierra 13 Supervisor Tasks 37 / 37…" at bounding box center [435, 318] width 871 height 559
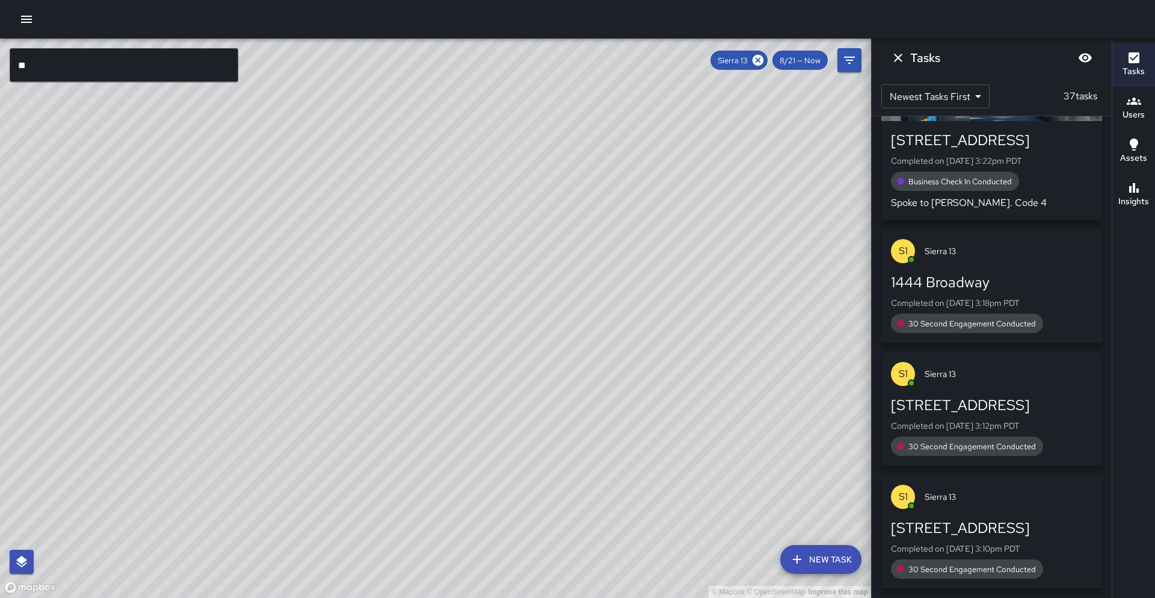
click at [1134, 199] on h6 "Insights" at bounding box center [1134, 201] width 31 height 13
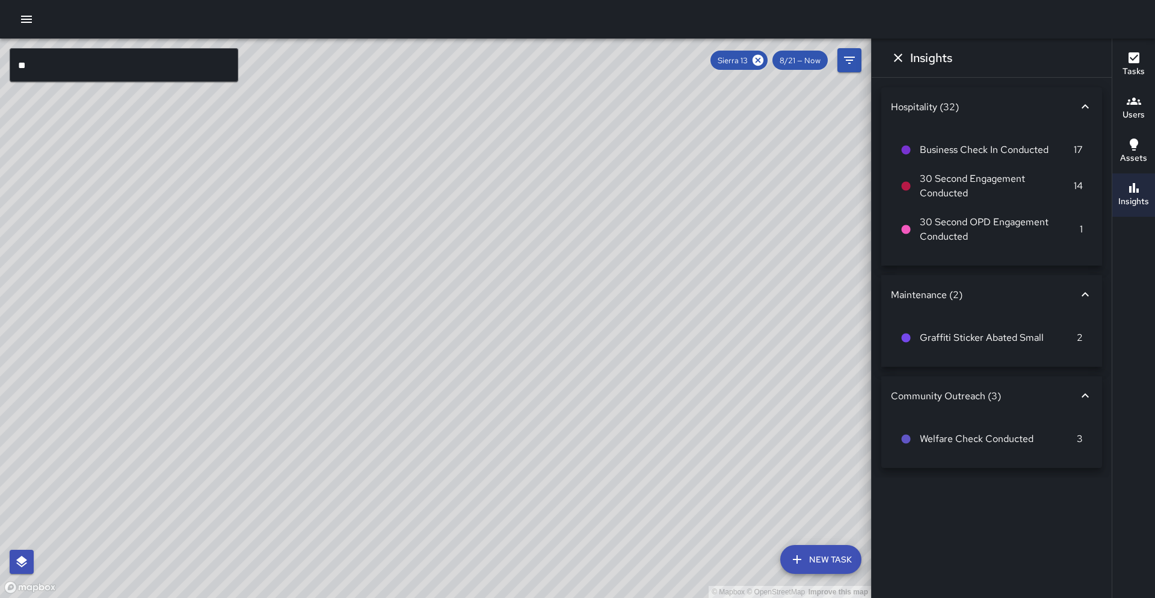
click at [1135, 81] on button "Tasks" at bounding box center [1134, 64] width 43 height 43
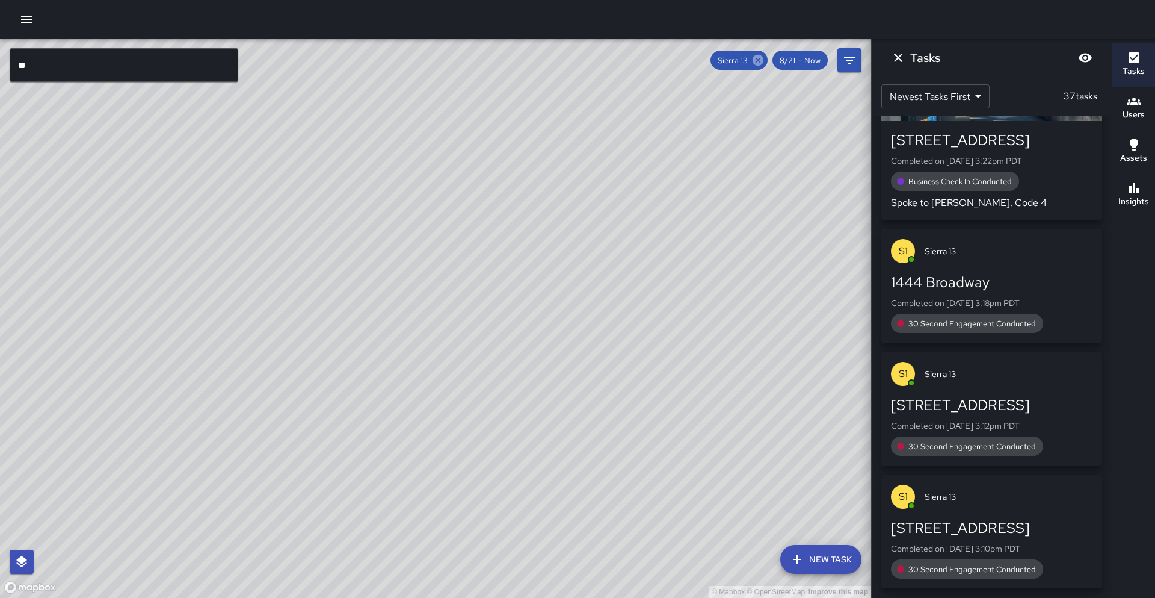
click at [760, 61] on icon at bounding box center [758, 60] width 13 height 13
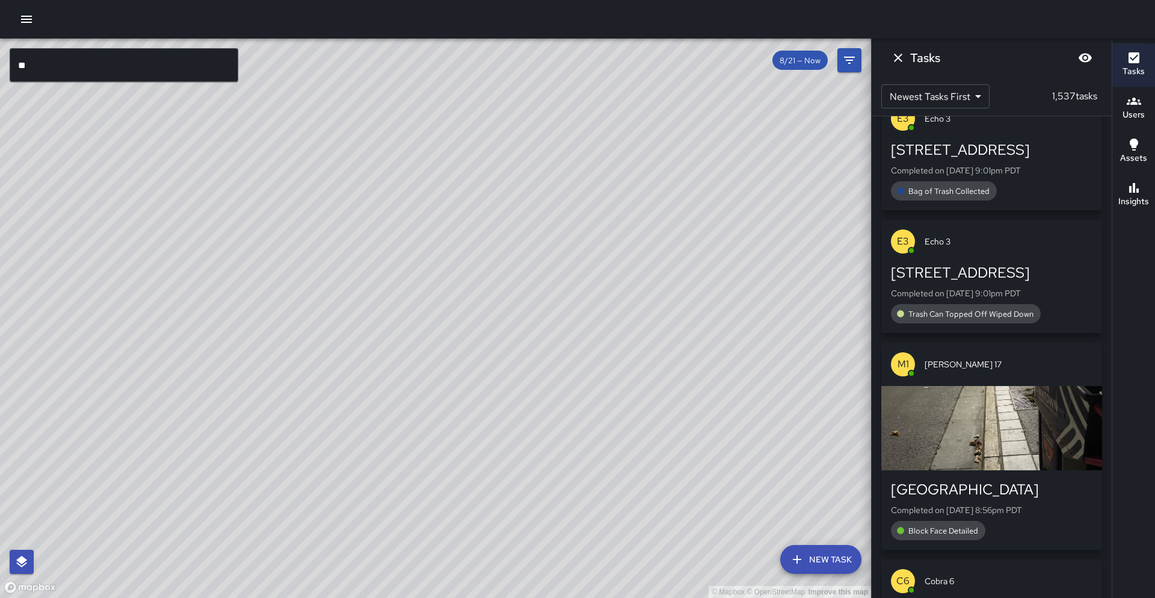
scroll to position [8963, 0]
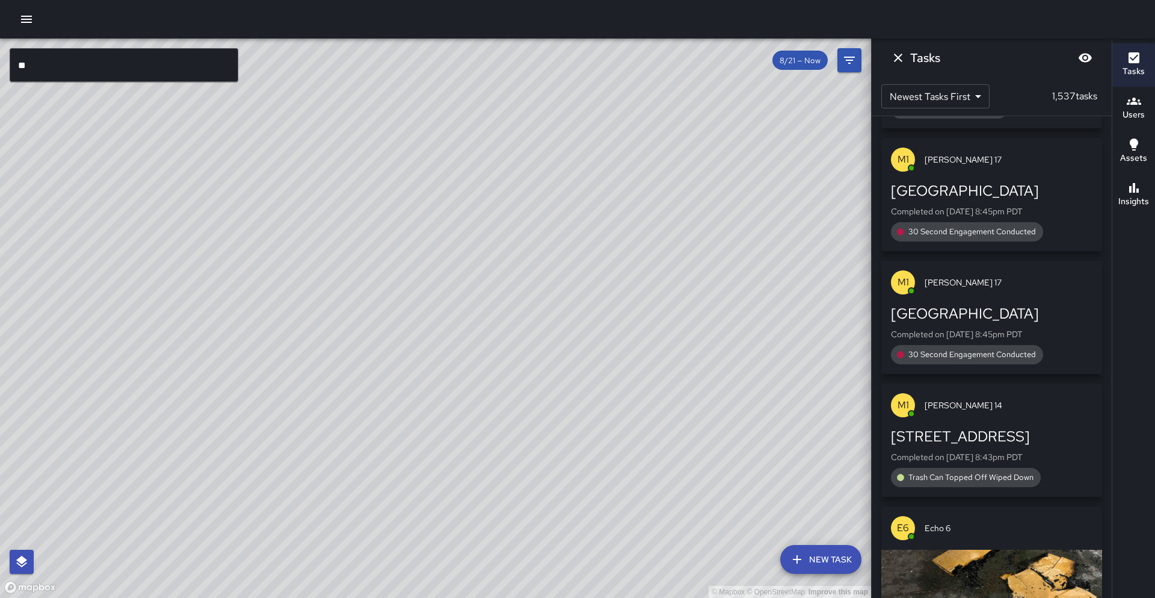
click at [50, 61] on input "**" at bounding box center [124, 65] width 229 height 34
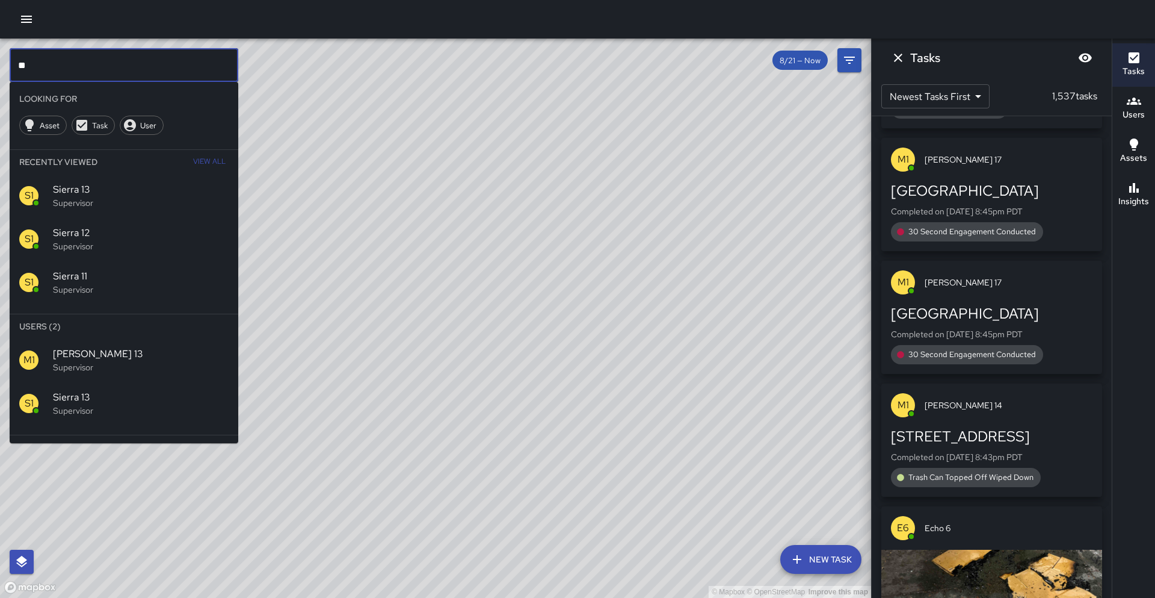
click at [50, 61] on input "**" at bounding box center [124, 65] width 229 height 34
type input "*"
click at [84, 435] on span "Cobra 6" at bounding box center [141, 440] width 176 height 14
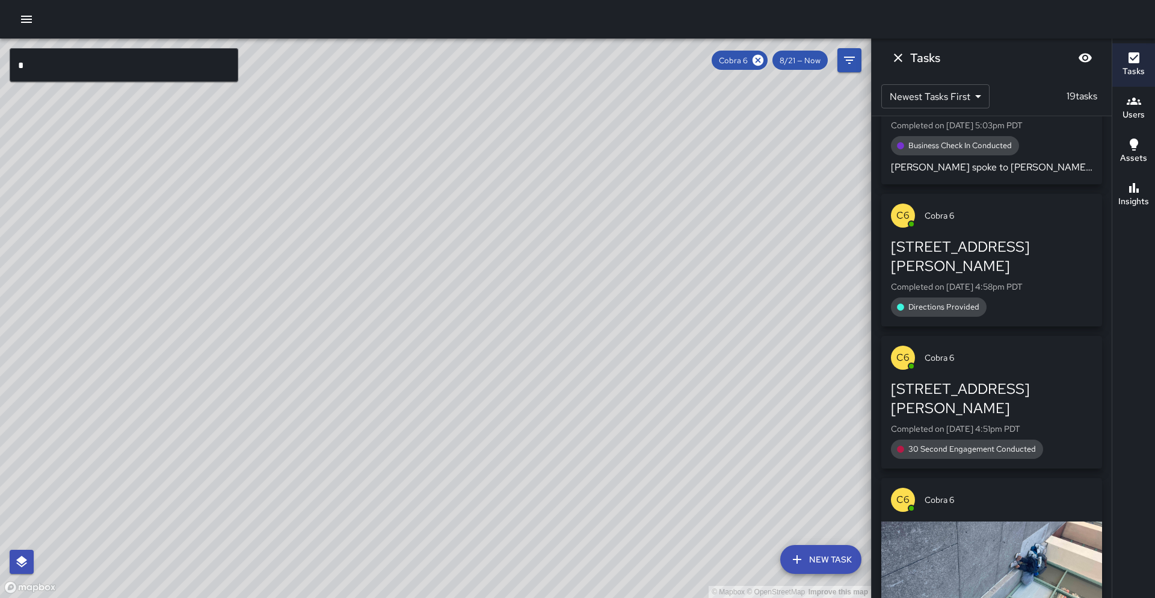
drag, startPoint x: 360, startPoint y: 247, endPoint x: 253, endPoint y: 377, distance: 169.3
click at [253, 377] on div "© Mapbox © OpenStreetMap Improve this map" at bounding box center [435, 318] width 871 height 559
click at [395, 284] on div "© Mapbox © OpenStreetMap Improve this map" at bounding box center [435, 318] width 871 height 559
drag, startPoint x: 353, startPoint y: 323, endPoint x: 501, endPoint y: 158, distance: 221.6
click at [501, 158] on div "© Mapbox © OpenStreetMap Improve this map" at bounding box center [435, 318] width 871 height 559
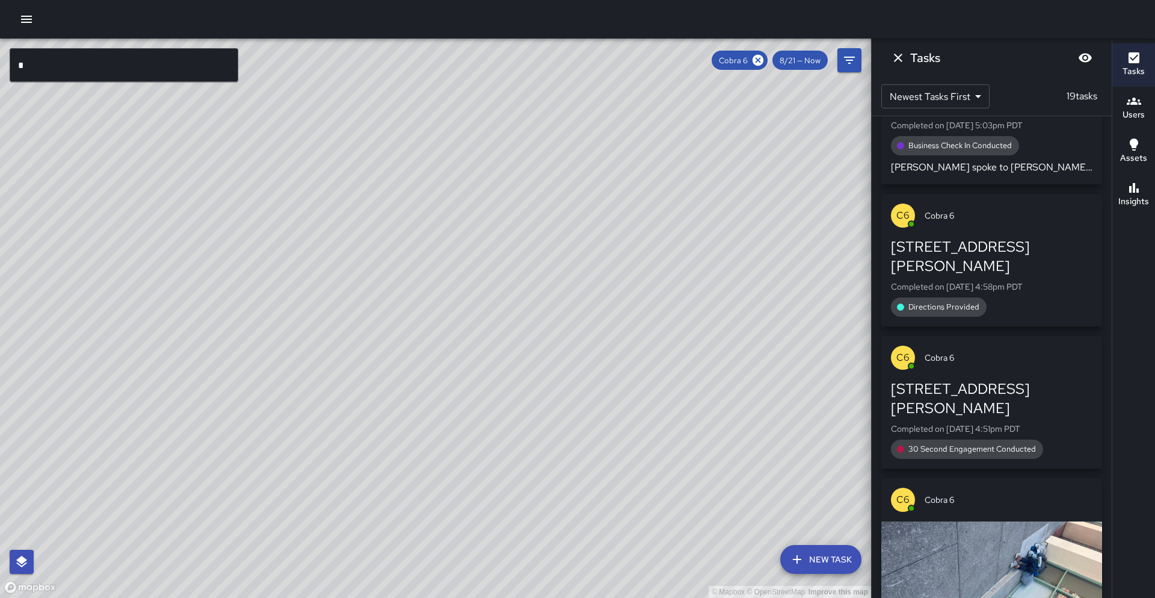
drag, startPoint x: 428, startPoint y: 305, endPoint x: 496, endPoint y: 212, distance: 114.6
click at [496, 212] on div "© Mapbox © OpenStreetMap Improve this map" at bounding box center [435, 318] width 871 height 559
drag, startPoint x: 526, startPoint y: 198, endPoint x: 438, endPoint y: 329, distance: 157.9
click at [438, 329] on div "© Mapbox © OpenStreetMap Improve this map" at bounding box center [435, 318] width 871 height 559
drag, startPoint x: 503, startPoint y: 224, endPoint x: 549, endPoint y: 230, distance: 46.1
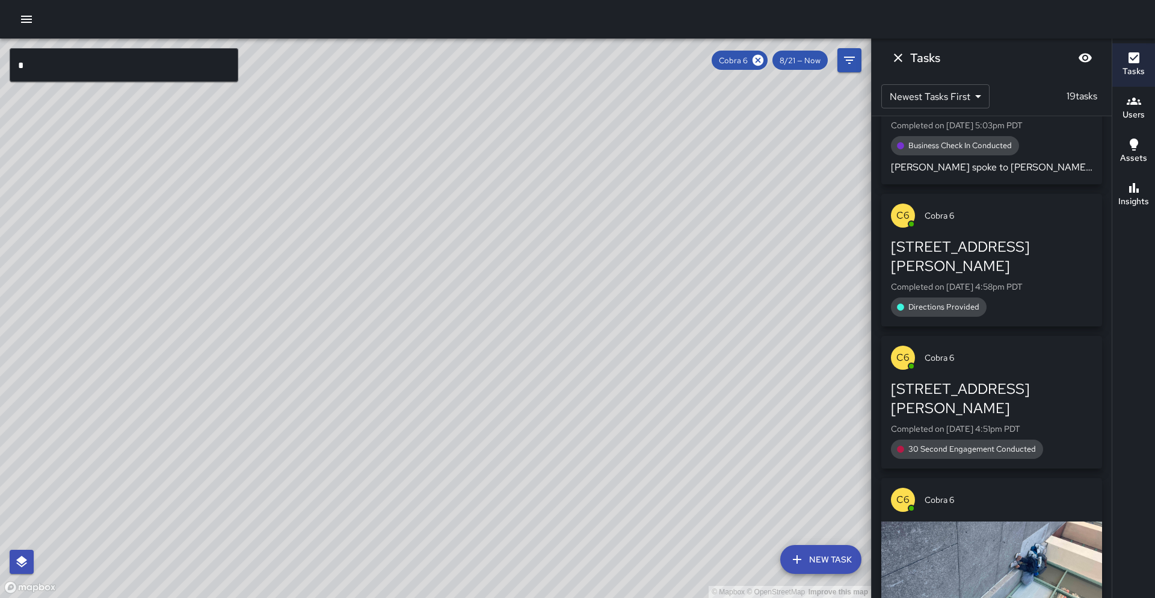
click at [407, 367] on div "© Mapbox © OpenStreetMap Improve this map" at bounding box center [435, 318] width 871 height 559
click at [758, 58] on icon at bounding box center [758, 60] width 13 height 13
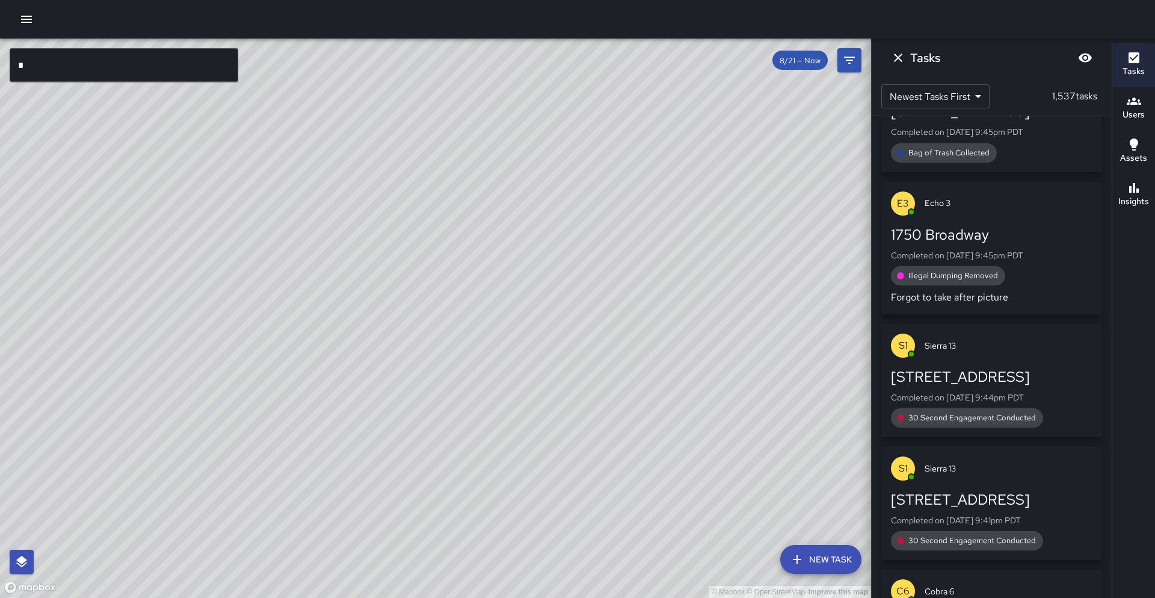
click at [702, 285] on div "© Mapbox © OpenStreetMap Improve this map" at bounding box center [435, 318] width 871 height 559
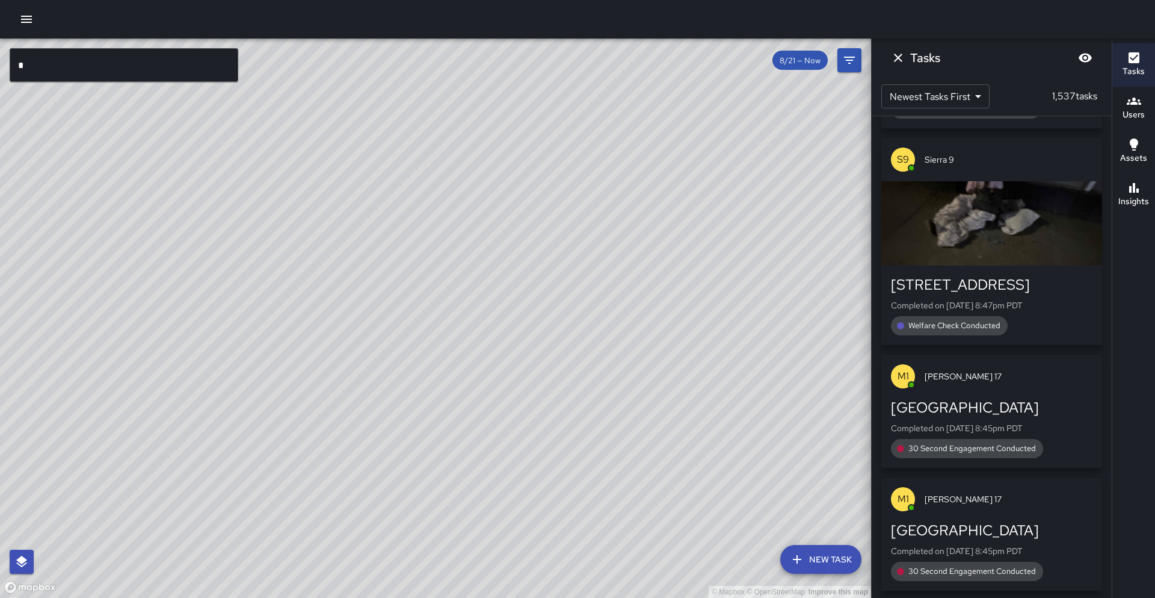
drag, startPoint x: 521, startPoint y: 428, endPoint x: 561, endPoint y: 407, distance: 46.0
click at [561, 407] on div "© Mapbox © OpenStreetMap Improve this map" at bounding box center [435, 318] width 871 height 559
